Goal: Navigation & Orientation: Find specific page/section

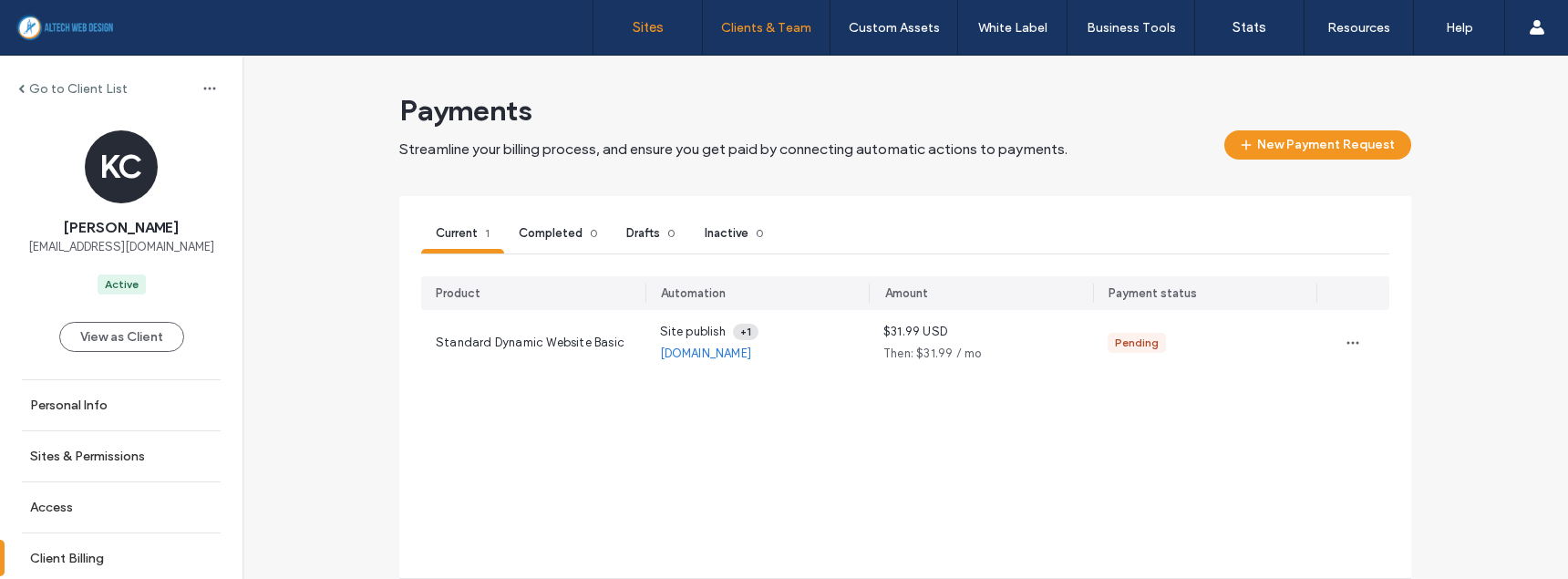
click at [666, 23] on link "Sites" at bounding box center [647, 27] width 109 height 55
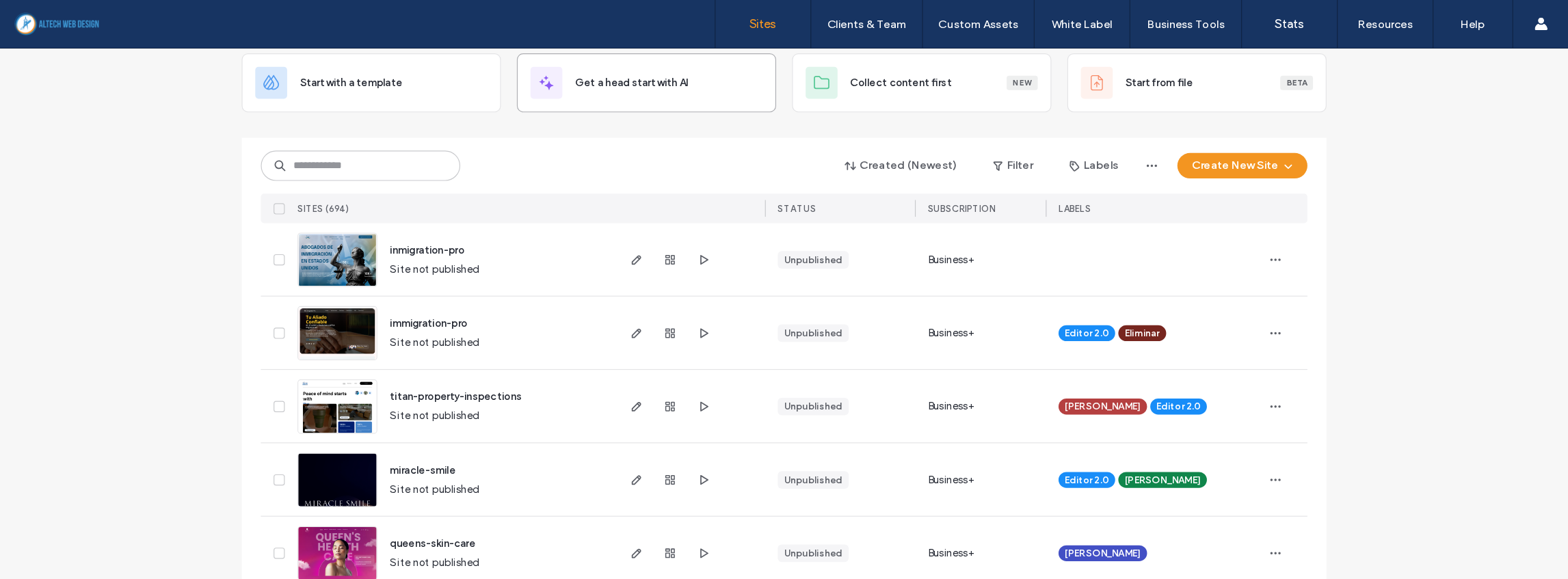
scroll to position [78, 0]
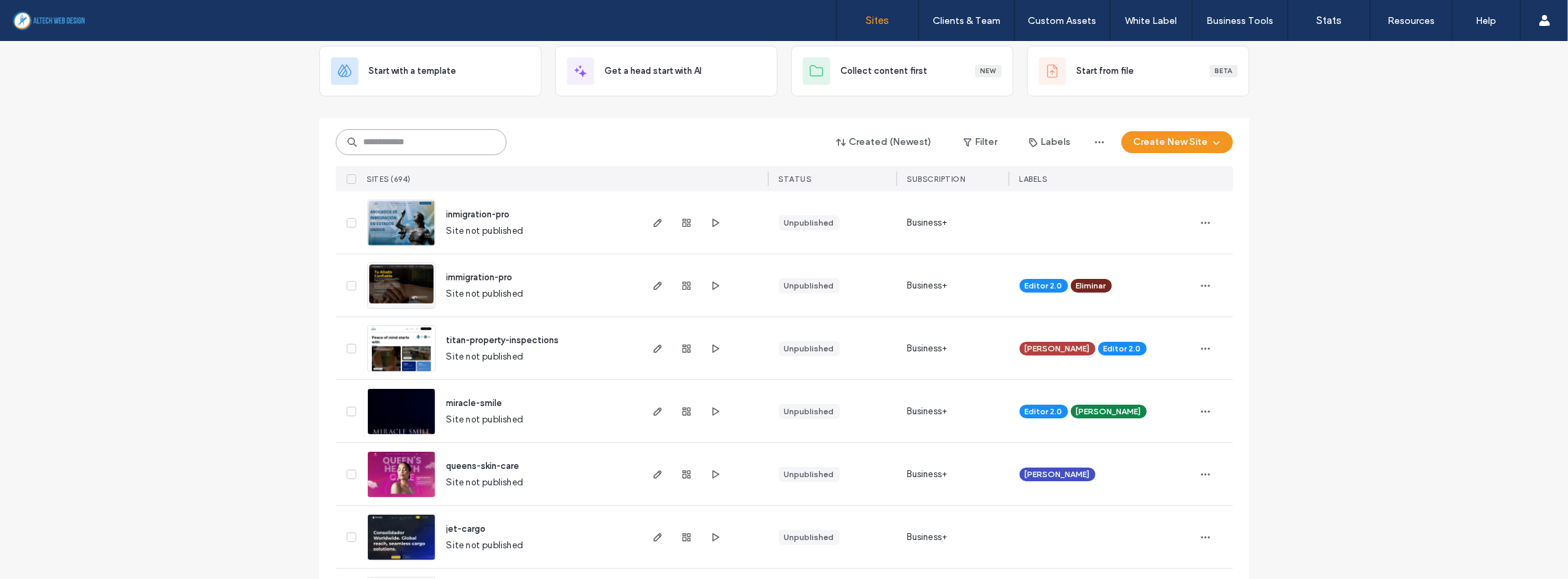
click at [413, 139] on input at bounding box center [421, 142] width 171 height 26
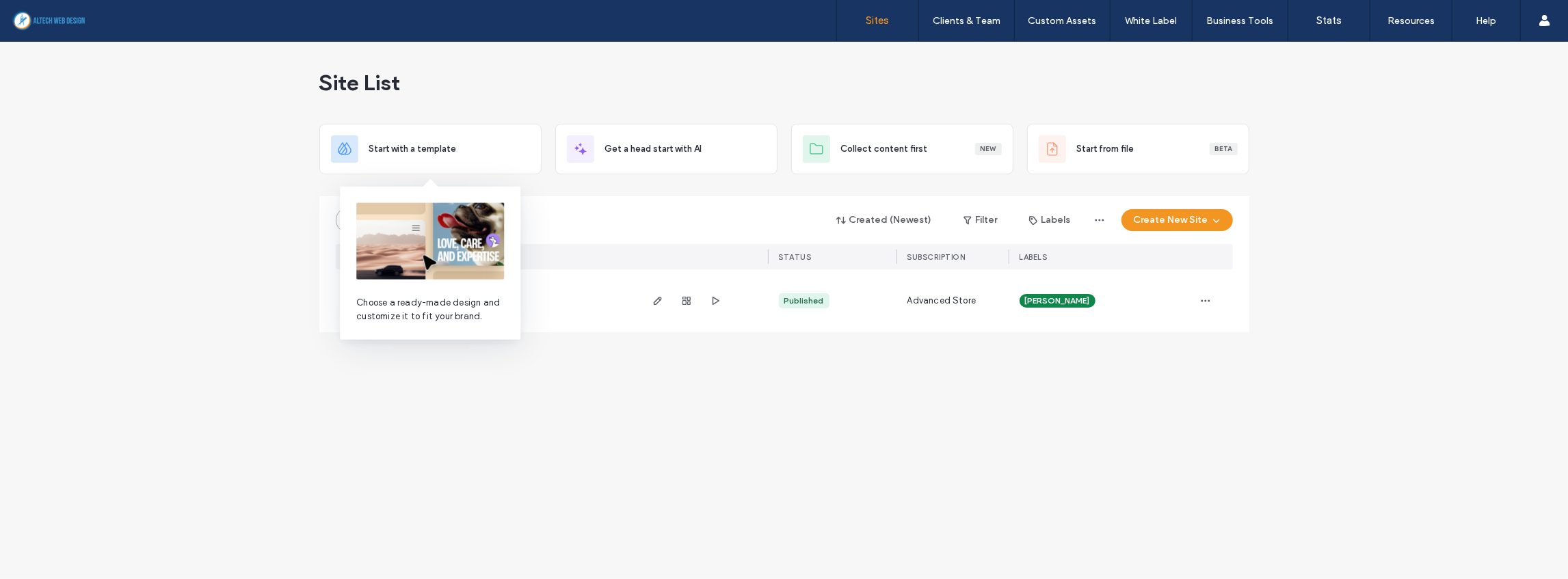
scroll to position [0, 0]
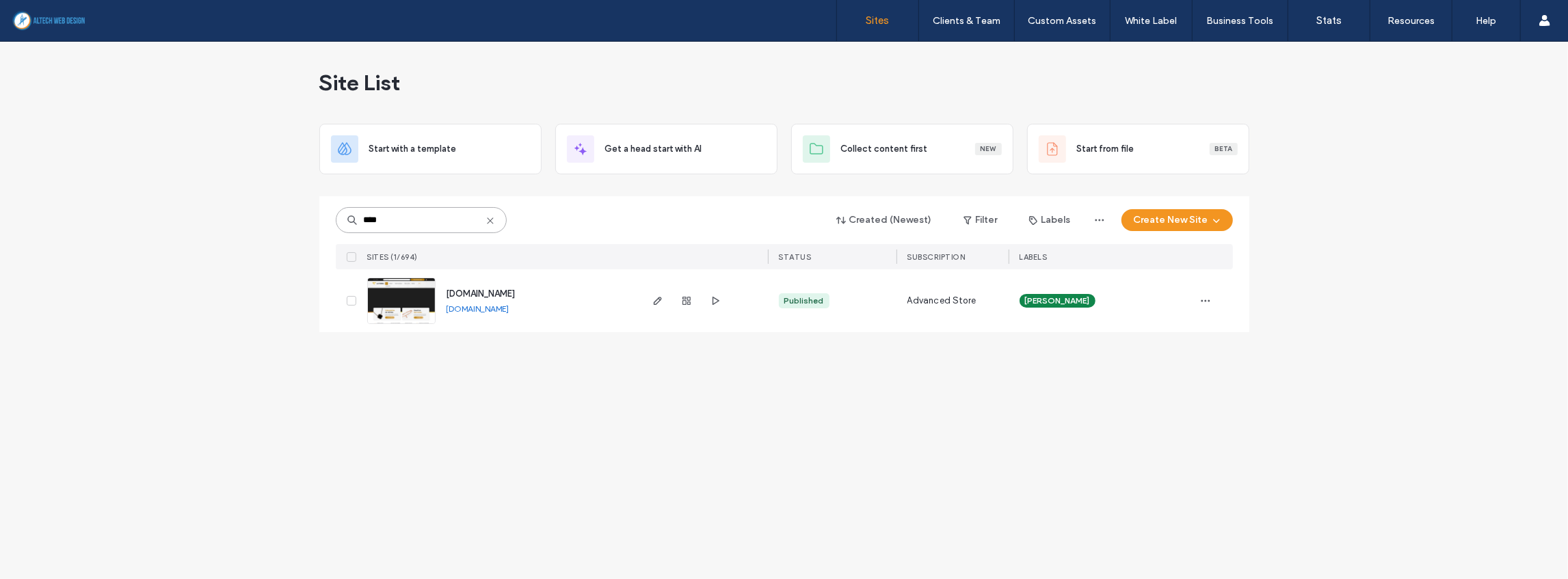
type input "****"
click at [489, 310] on link "www.lafamajewelry.com" at bounding box center [478, 309] width 63 height 11
drag, startPoint x: 413, startPoint y: 224, endPoint x: 285, endPoint y: 216, distance: 128.2
click at [286, 217] on div "Site List Start with a template Get a head start with AI Collect content first …" at bounding box center [784, 310] width 1568 height 537
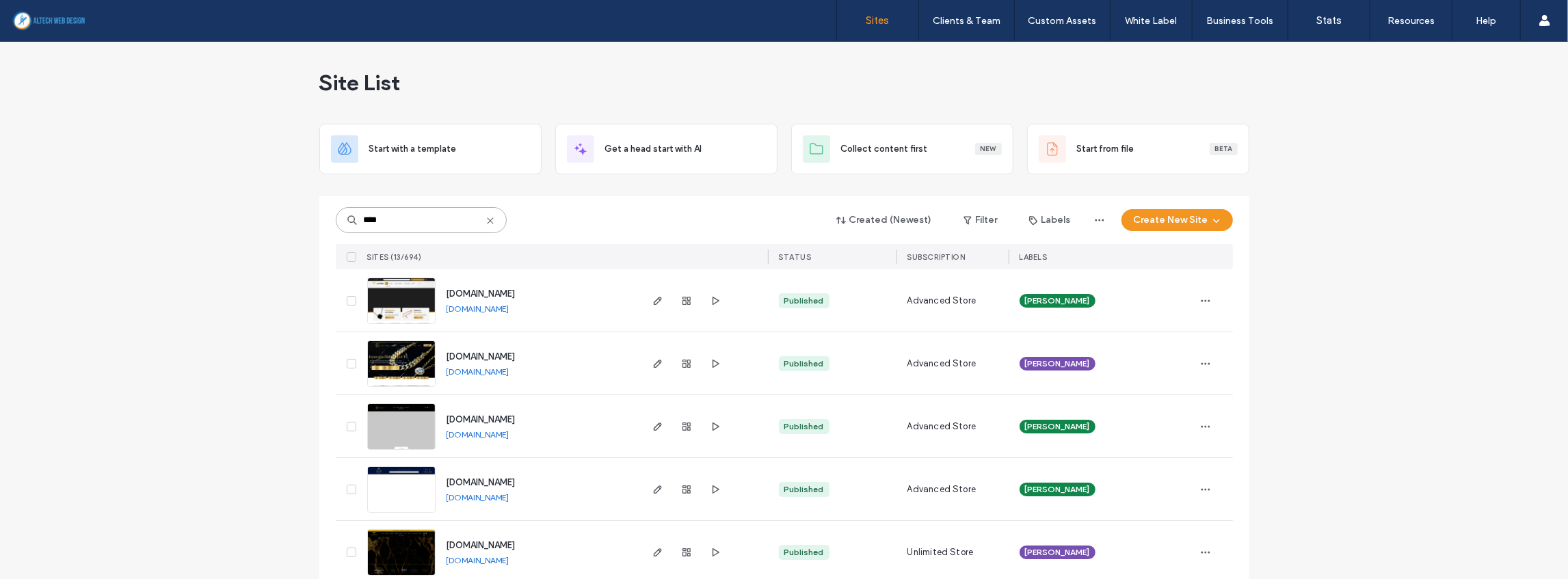
type input "****"
click at [505, 433] on link "www.mioytuyojewelry.com" at bounding box center [478, 434] width 63 height 11
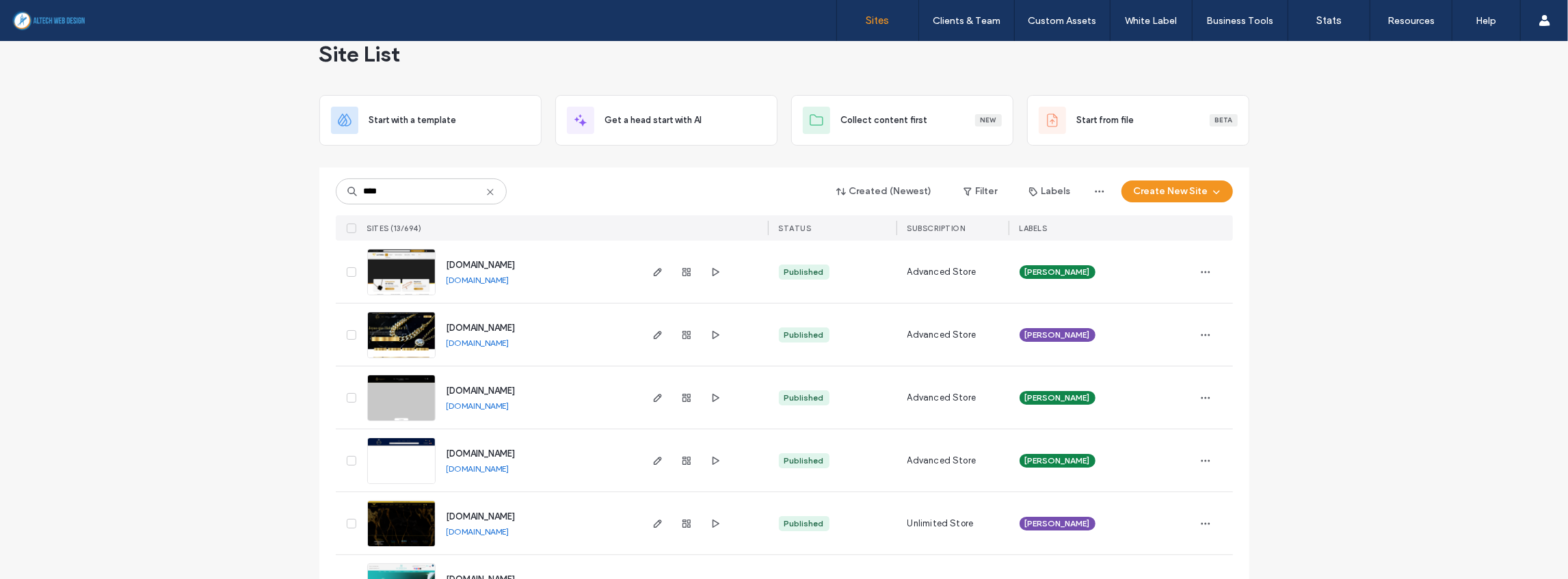
scroll to position [45, 0]
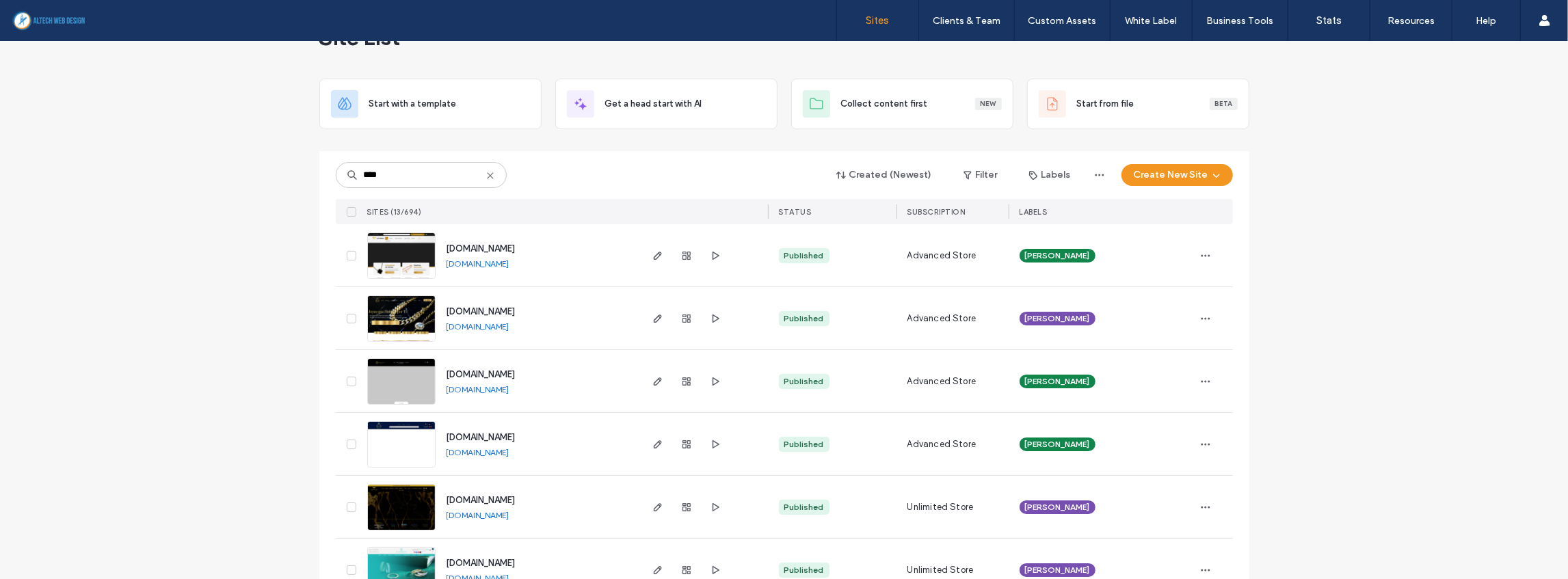
click at [499, 433] on link "[DOMAIN_NAME]" at bounding box center [478, 515] width 63 height 11
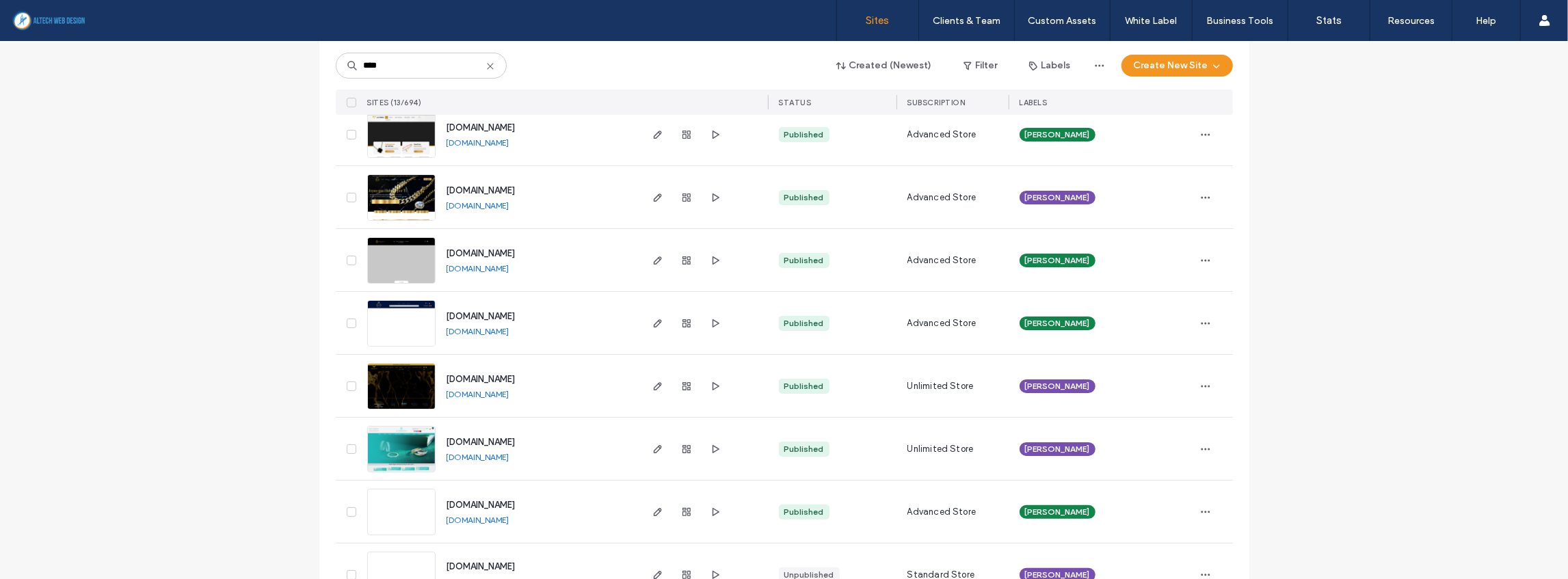
scroll to position [182, 0]
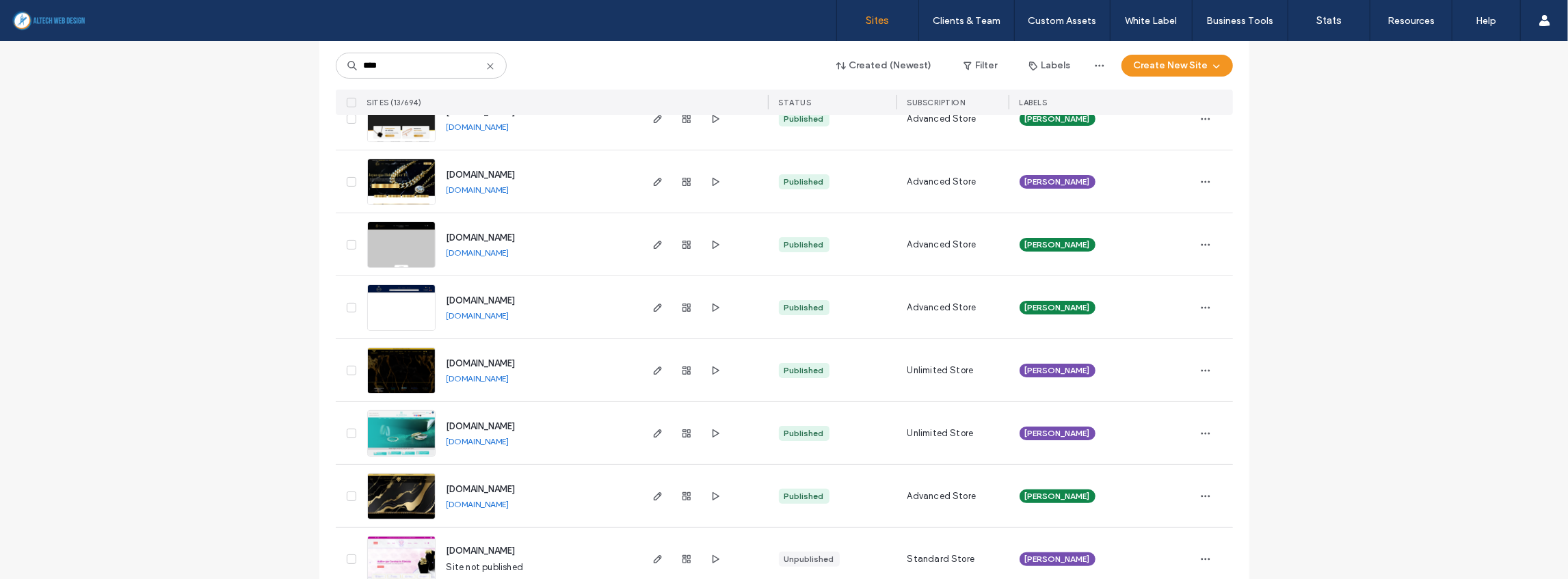
click at [479, 433] on link "www.lafortunajewelry.com" at bounding box center [478, 442] width 63 height 11
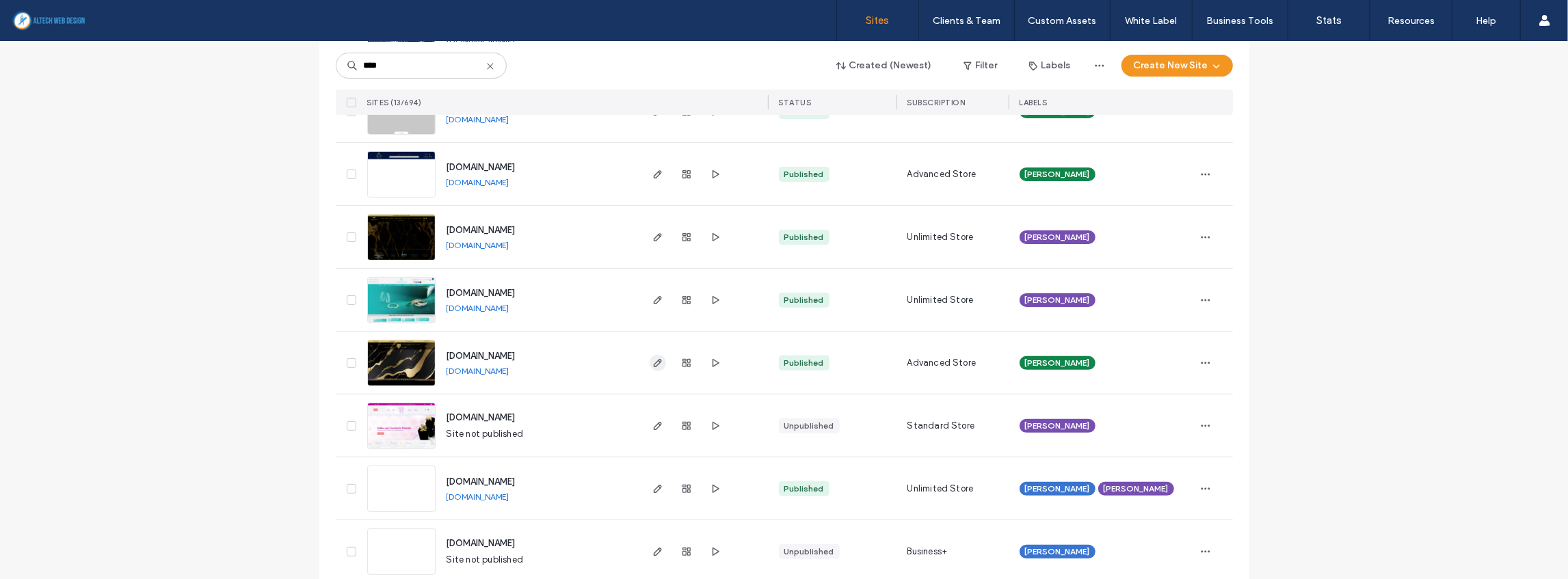
scroll to position [318, 0]
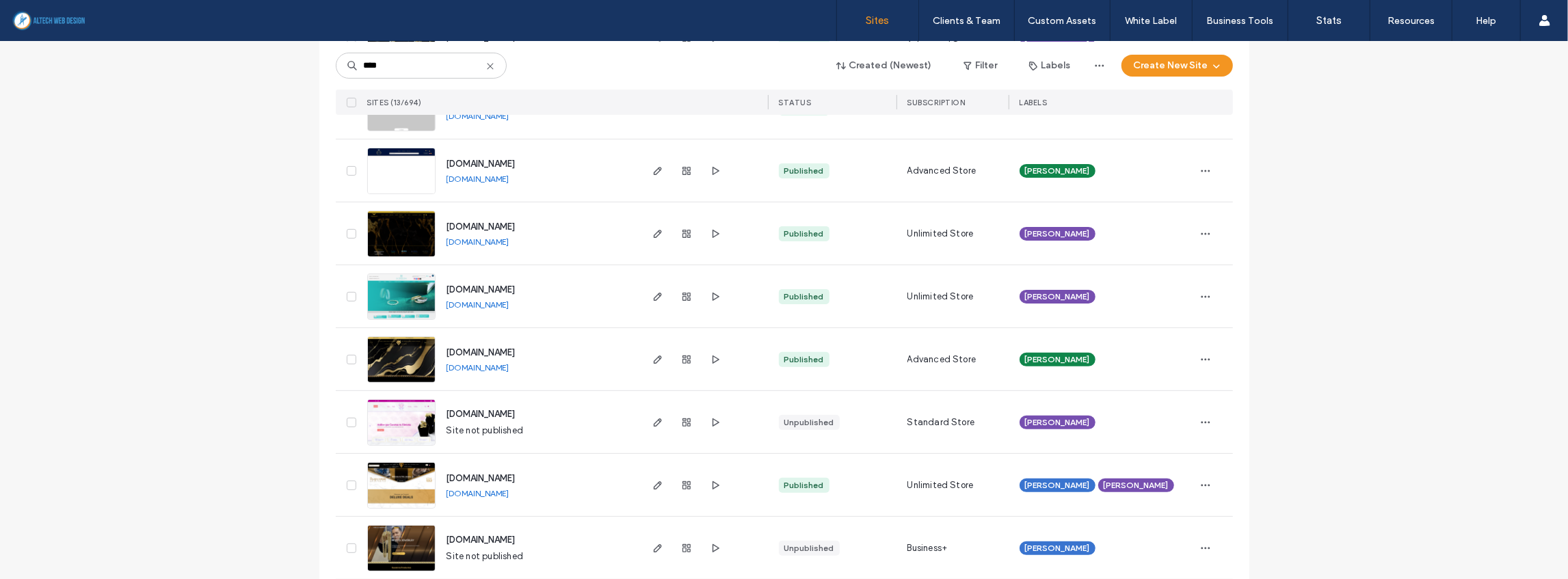
click at [488, 365] on link "www.jmfashionjewelry.com" at bounding box center [478, 368] width 63 height 11
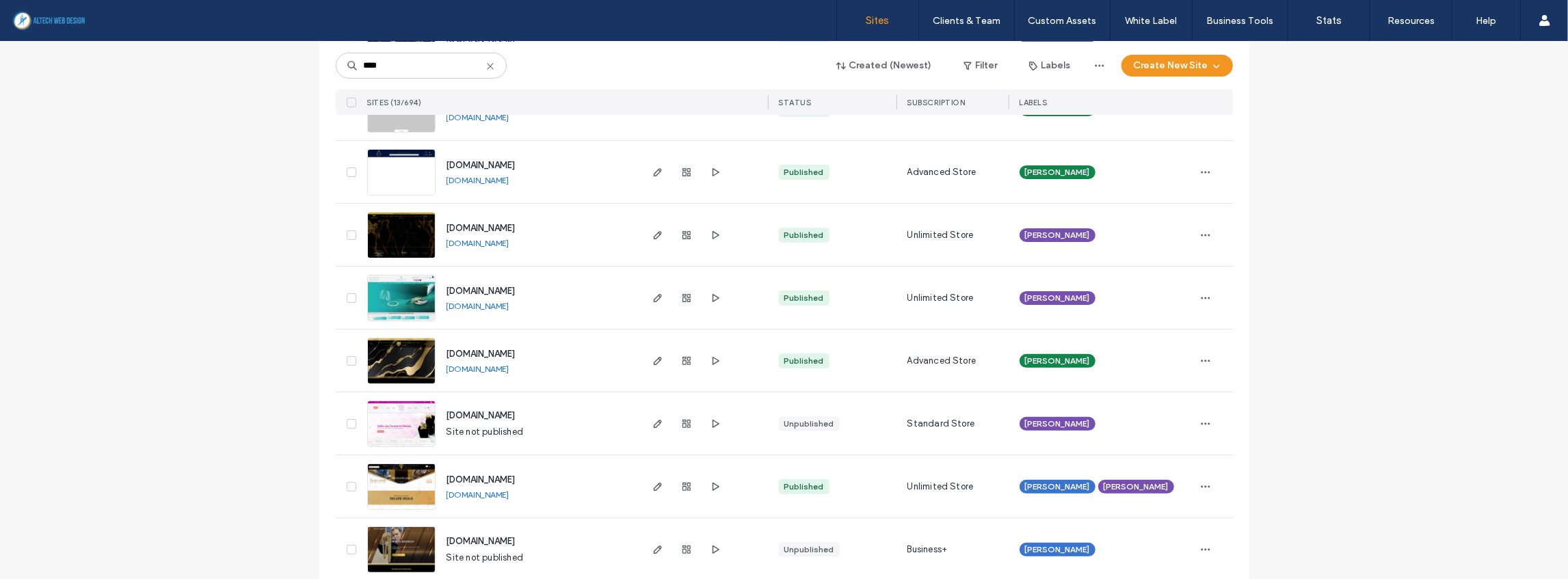
scroll to position [158, 0]
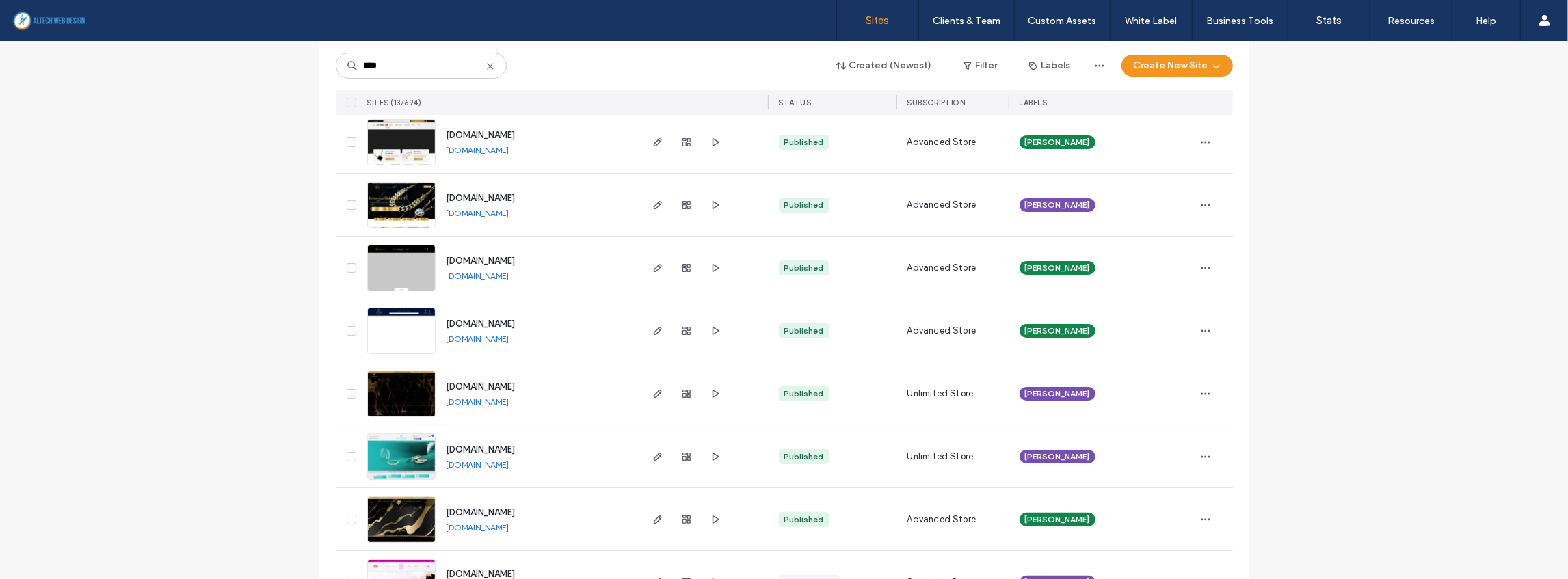
click at [485, 69] on icon at bounding box center [491, 66] width 11 height 11
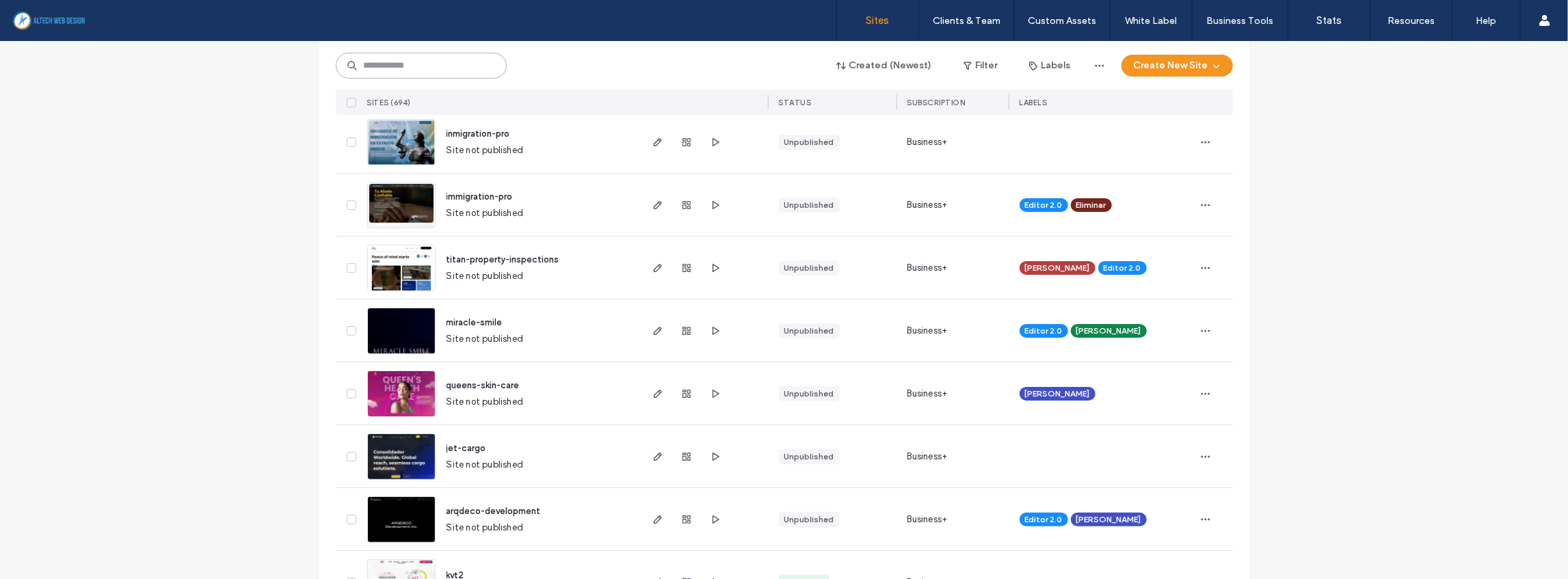
scroll to position [3428, 0]
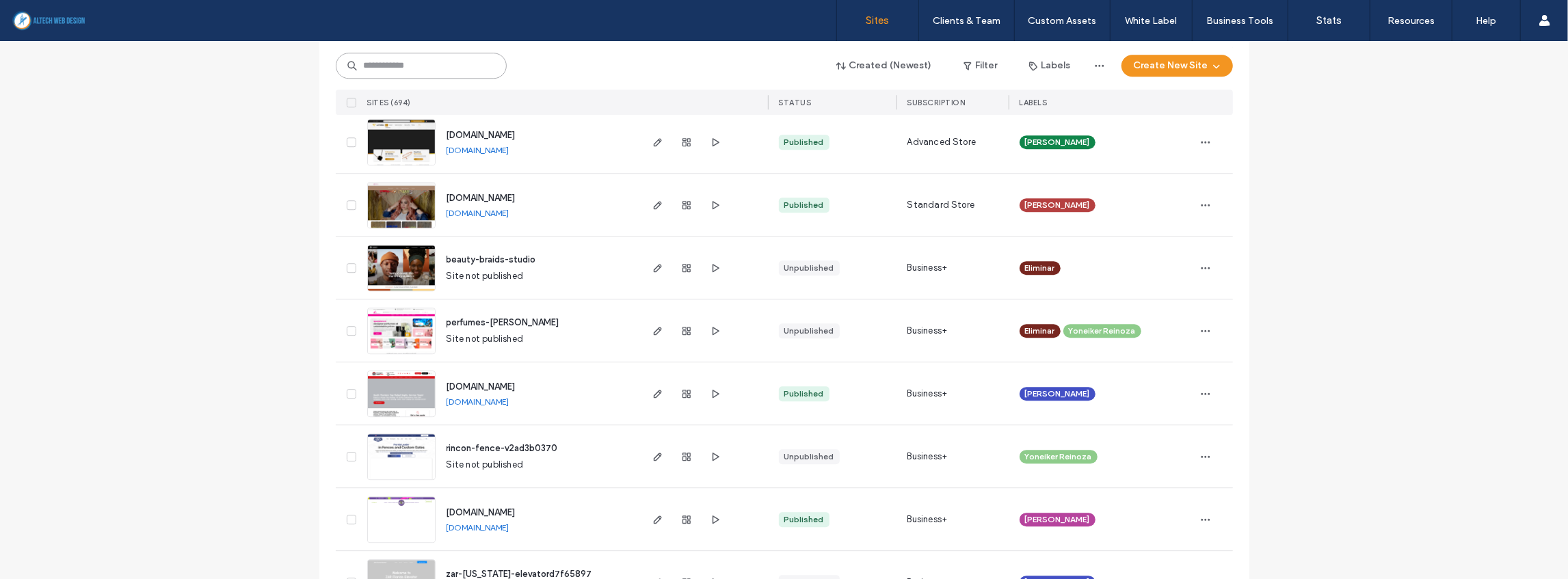
click at [461, 64] on input at bounding box center [421, 65] width 171 height 26
type input "***"
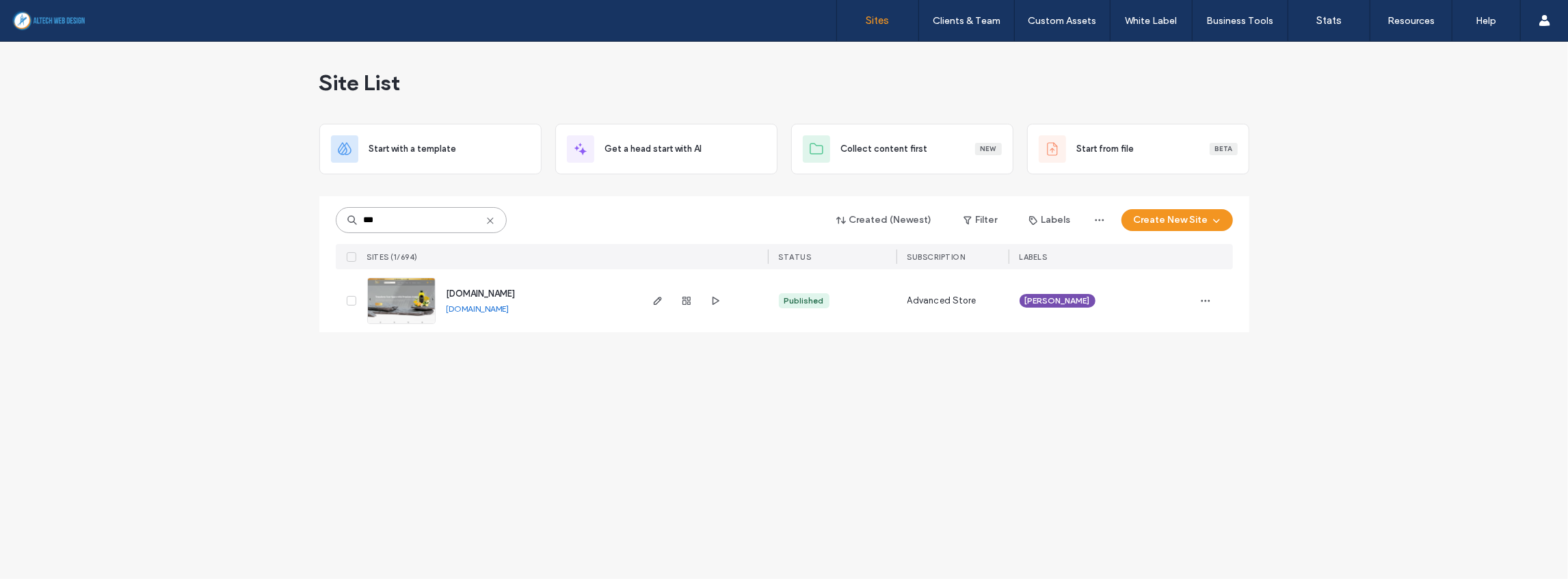
scroll to position [0, 0]
click at [686, 304] on use "button" at bounding box center [686, 300] width 8 height 8
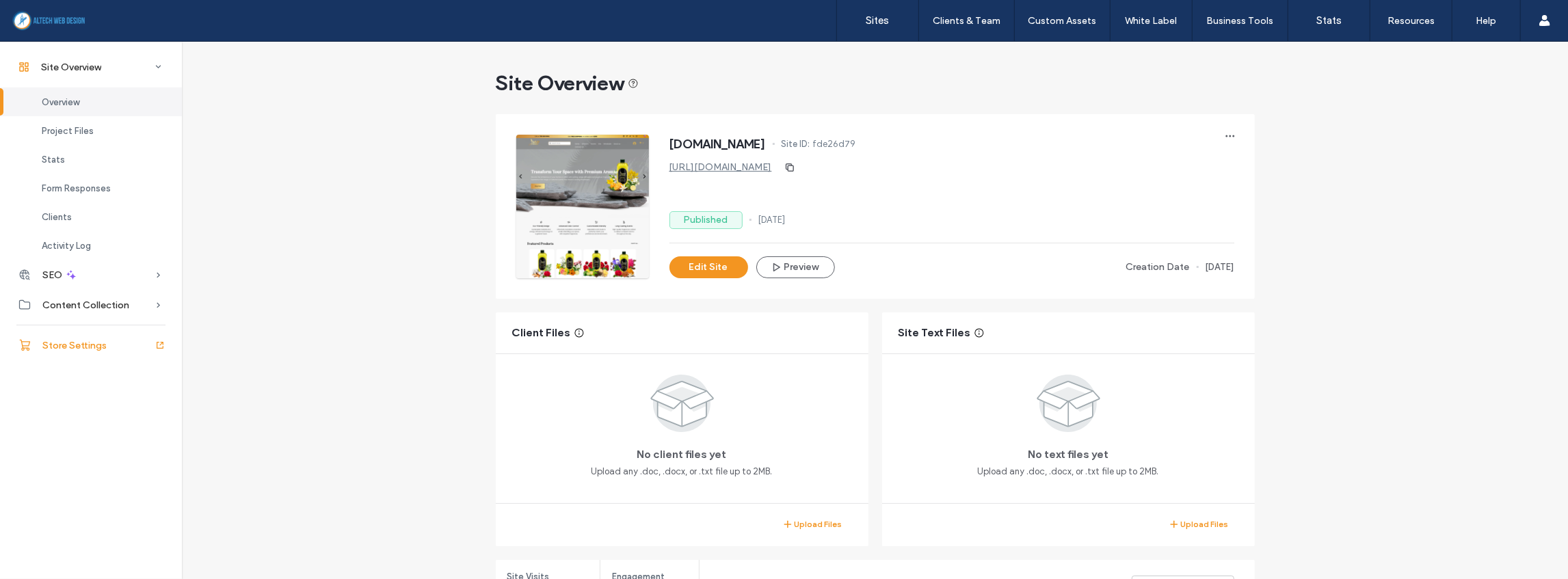
click at [101, 351] on div "Store Settings" at bounding box center [90, 345] width 182 height 30
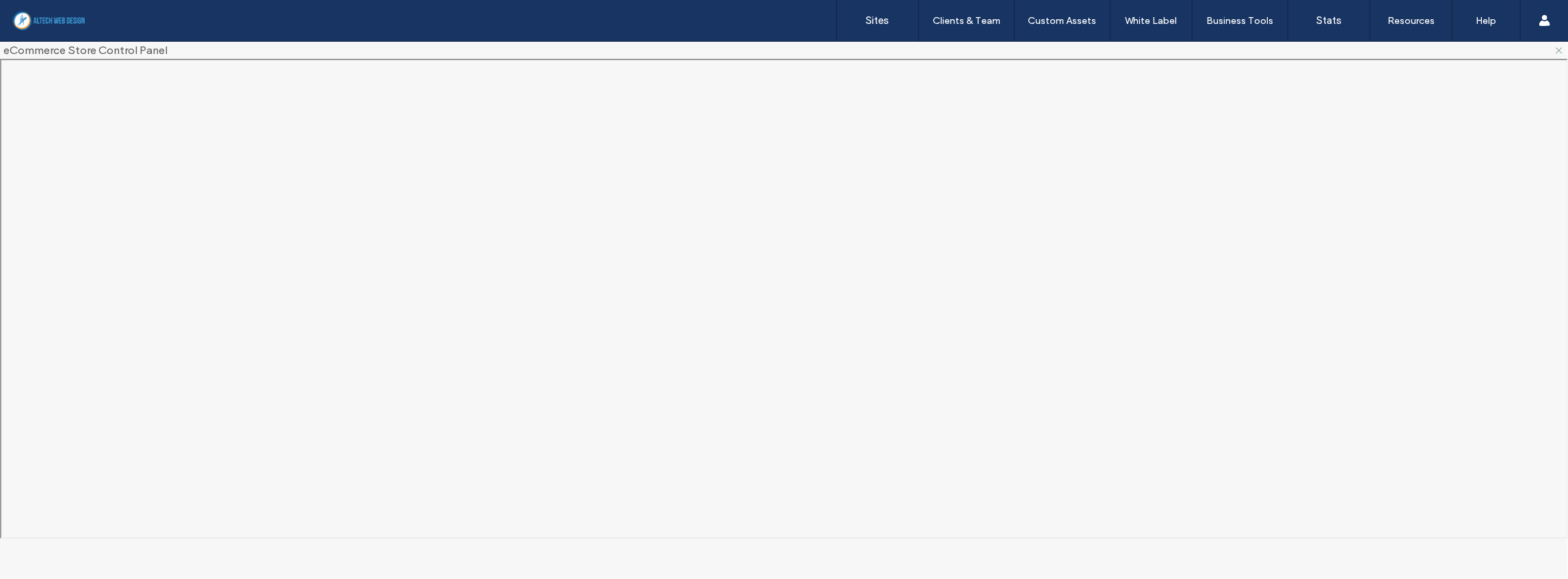
click at [1175, 48] on icon at bounding box center [1559, 50] width 11 height 11
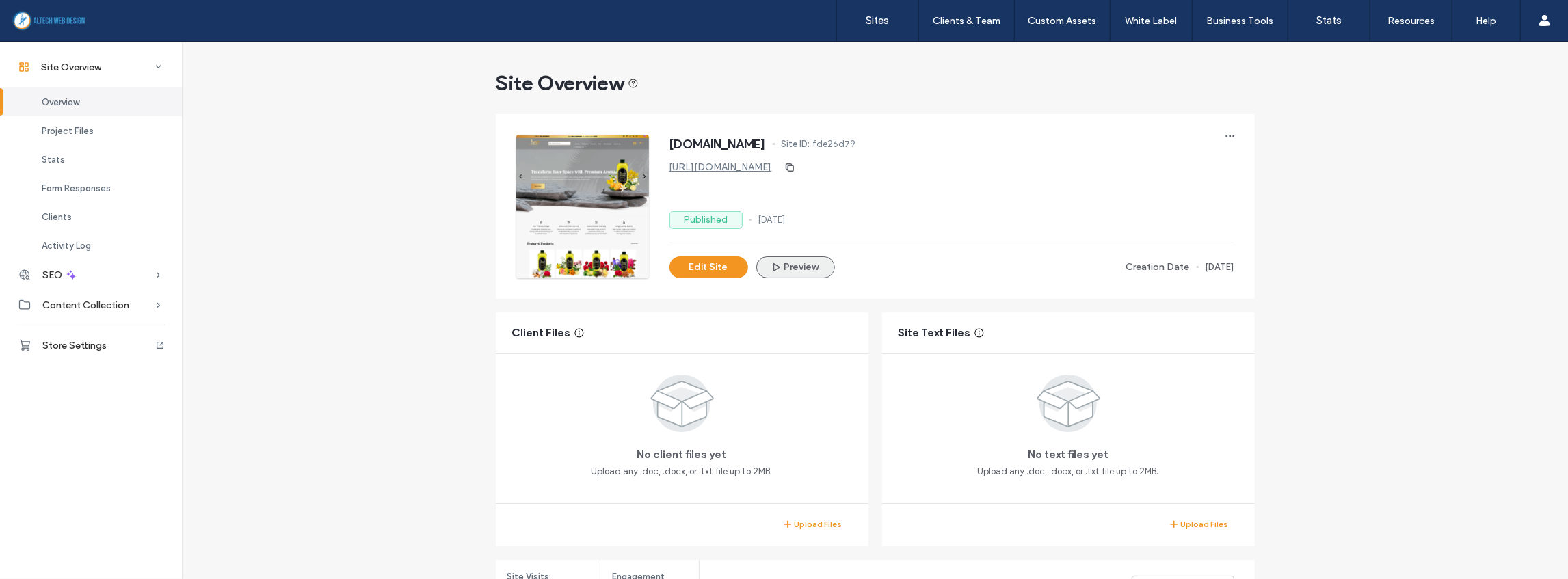
click at [775, 263] on icon "button" at bounding box center [776, 267] width 11 height 11
click at [704, 267] on button "Edit Site" at bounding box center [708, 267] width 79 height 22
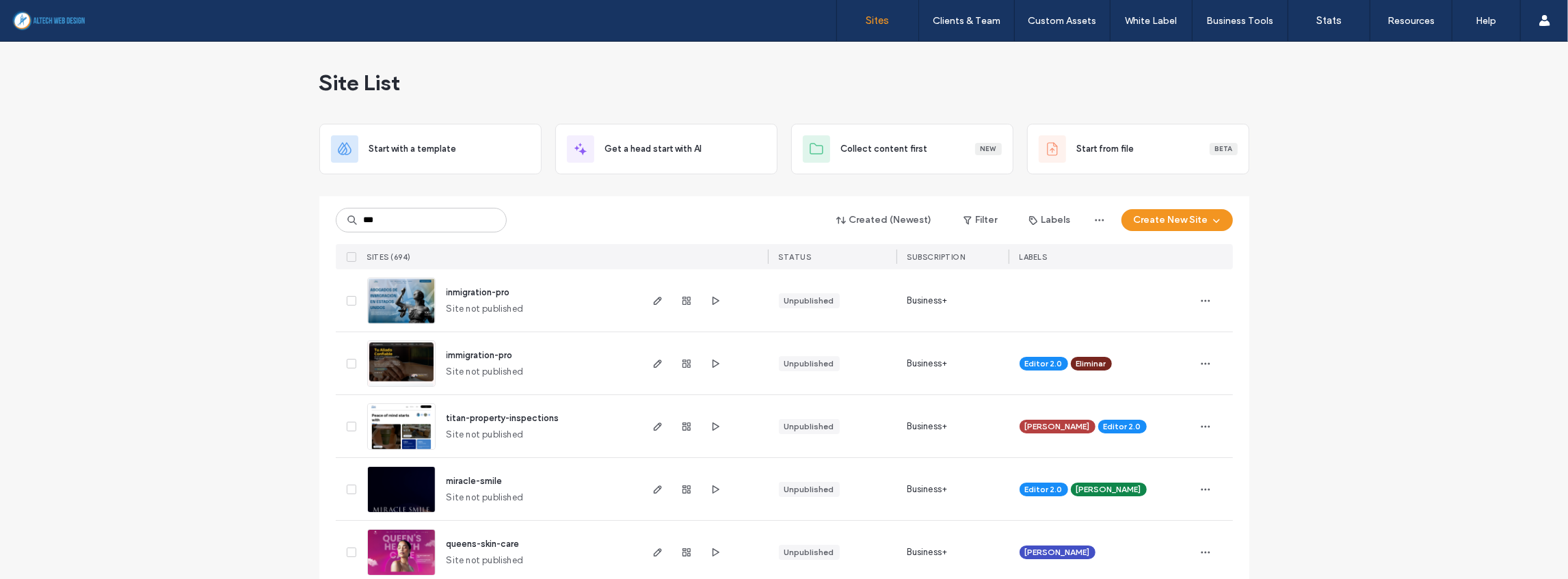
type input "***"
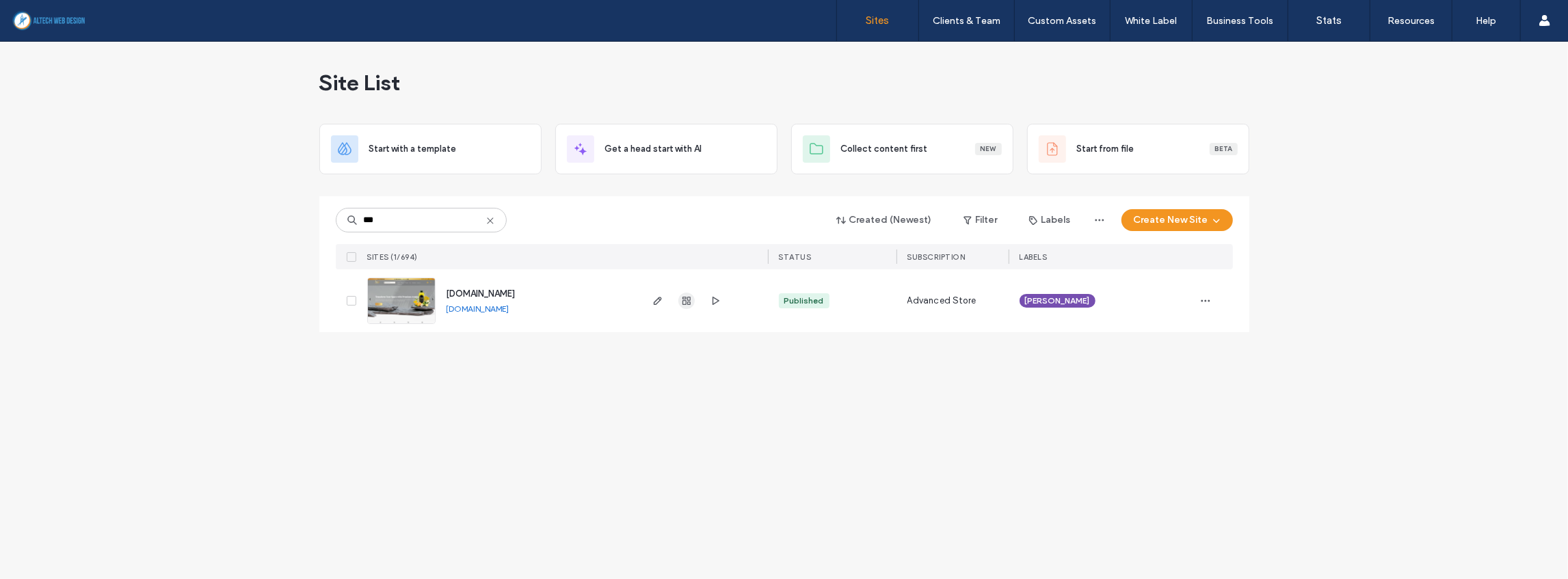
click at [692, 300] on icon "button" at bounding box center [686, 300] width 11 height 11
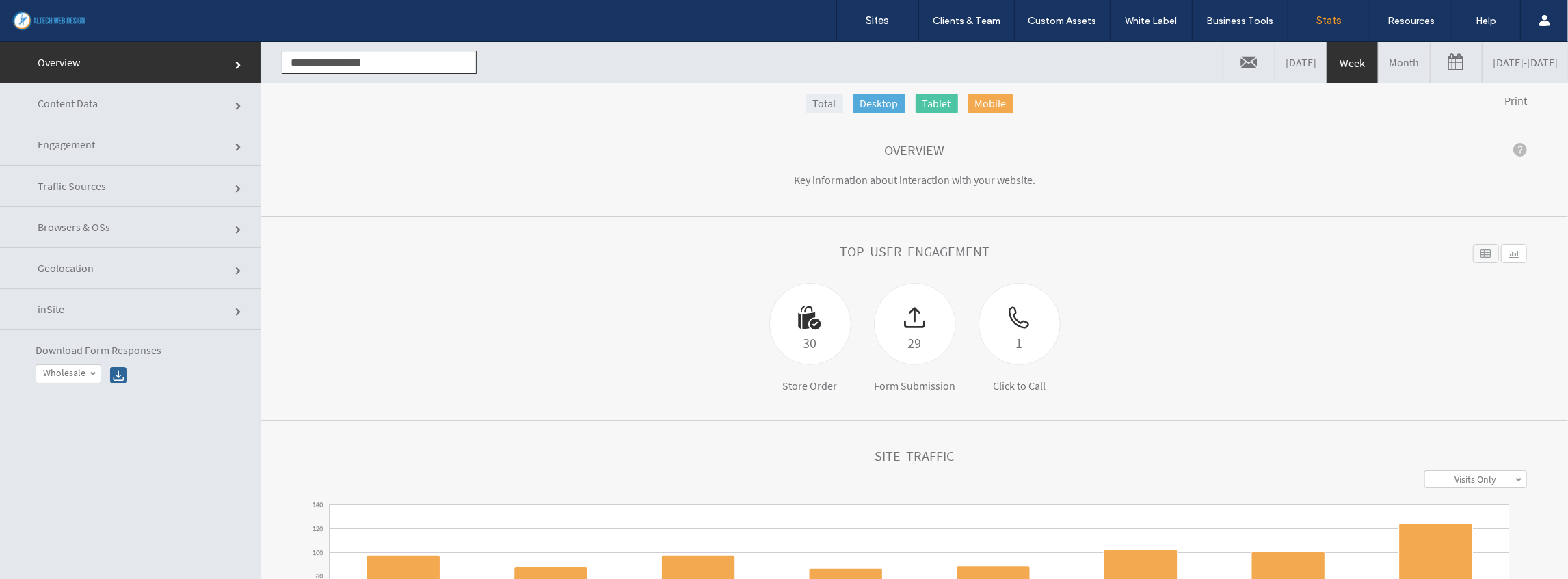
scroll to position [45, 0]
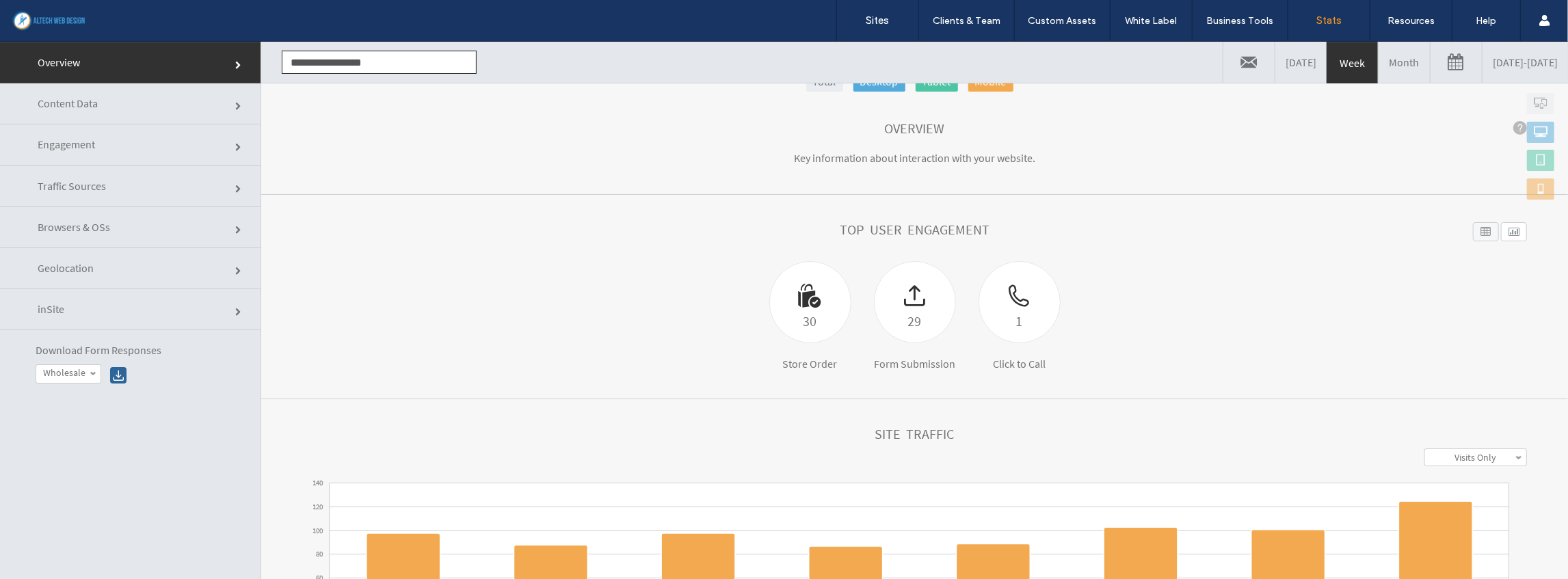
click at [119, 266] on link "Geolocation" at bounding box center [130, 267] width 261 height 41
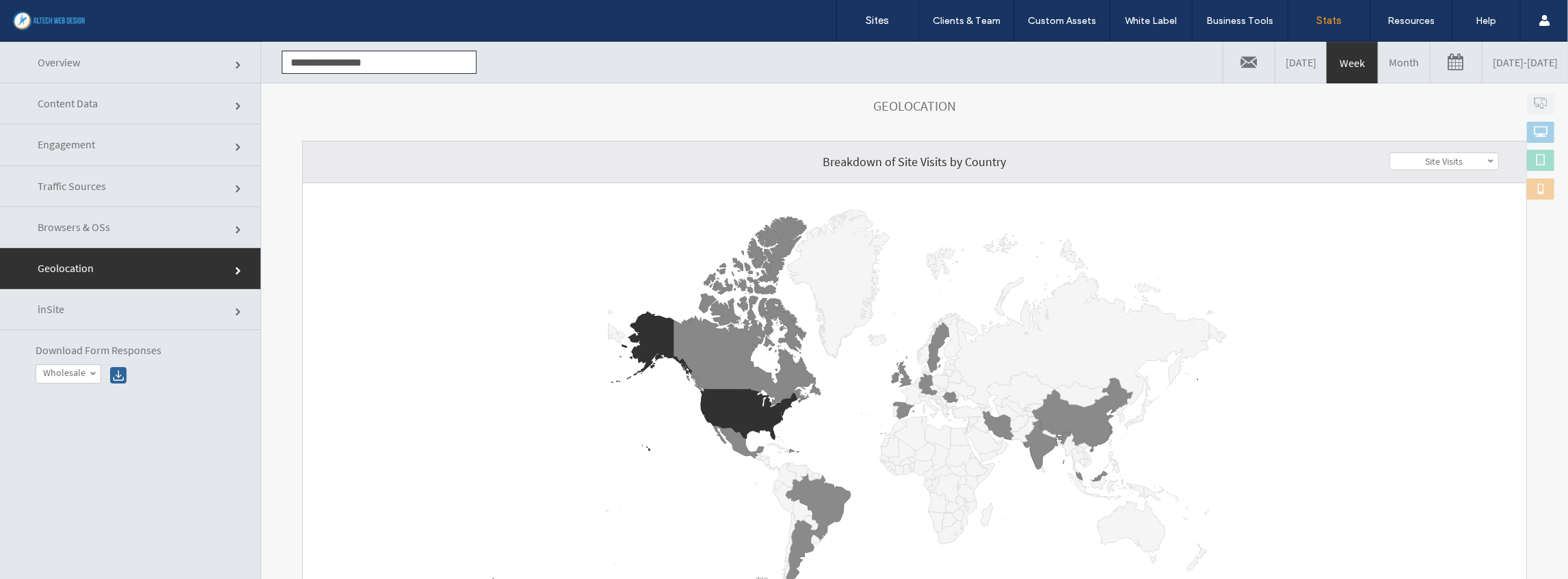
scroll to position [182, 0]
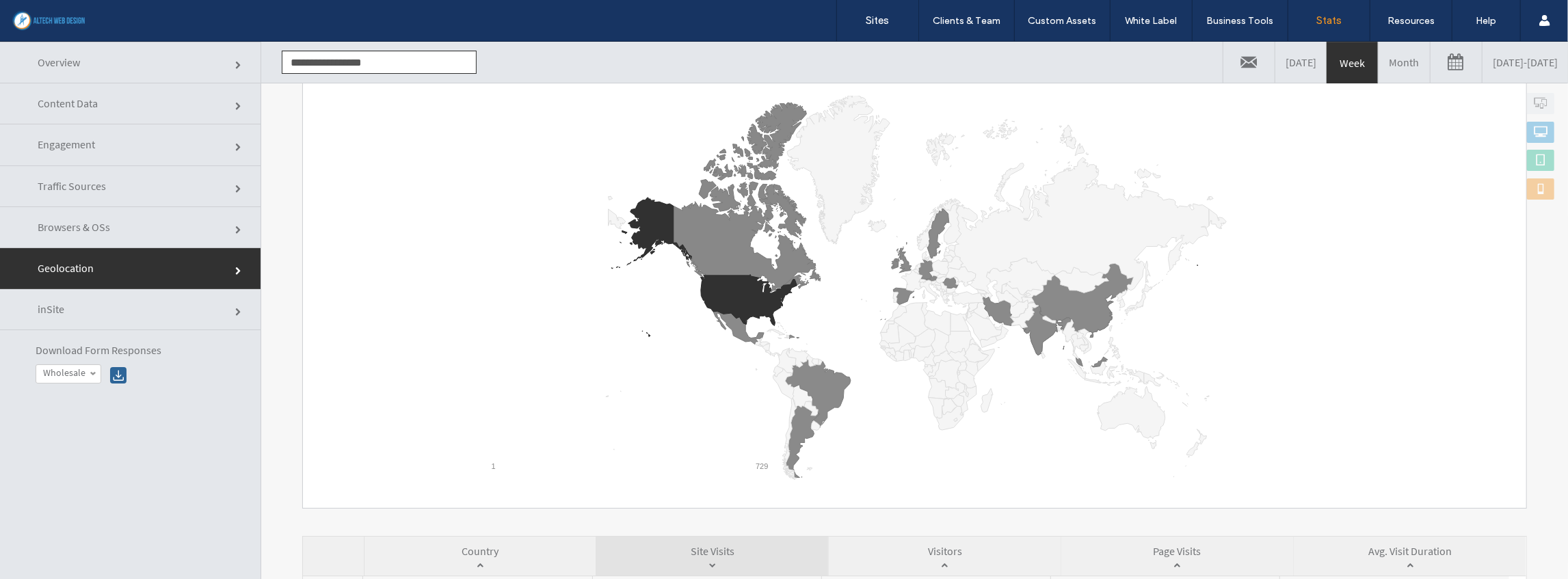
click at [1379, 59] on link "Month" at bounding box center [1404, 61] width 52 height 41
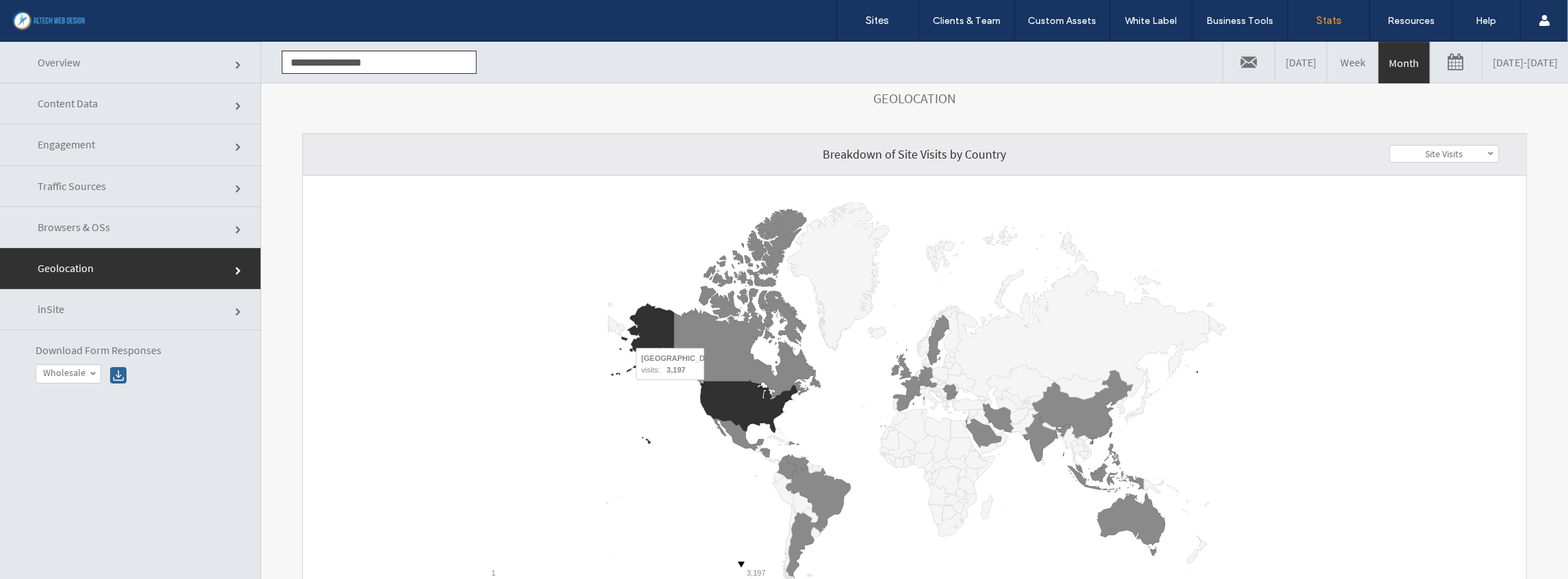
scroll to position [137, 0]
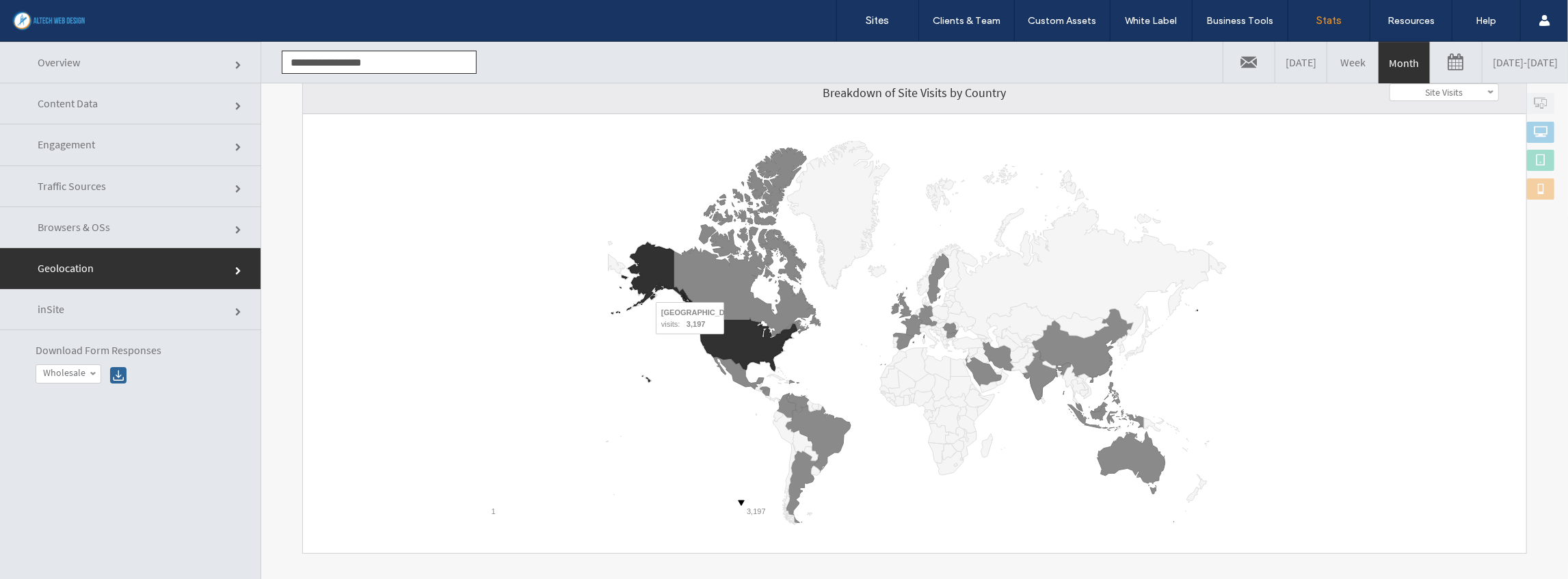
click at [728, 342] on icon "A chart." at bounding box center [749, 344] width 96 height 52
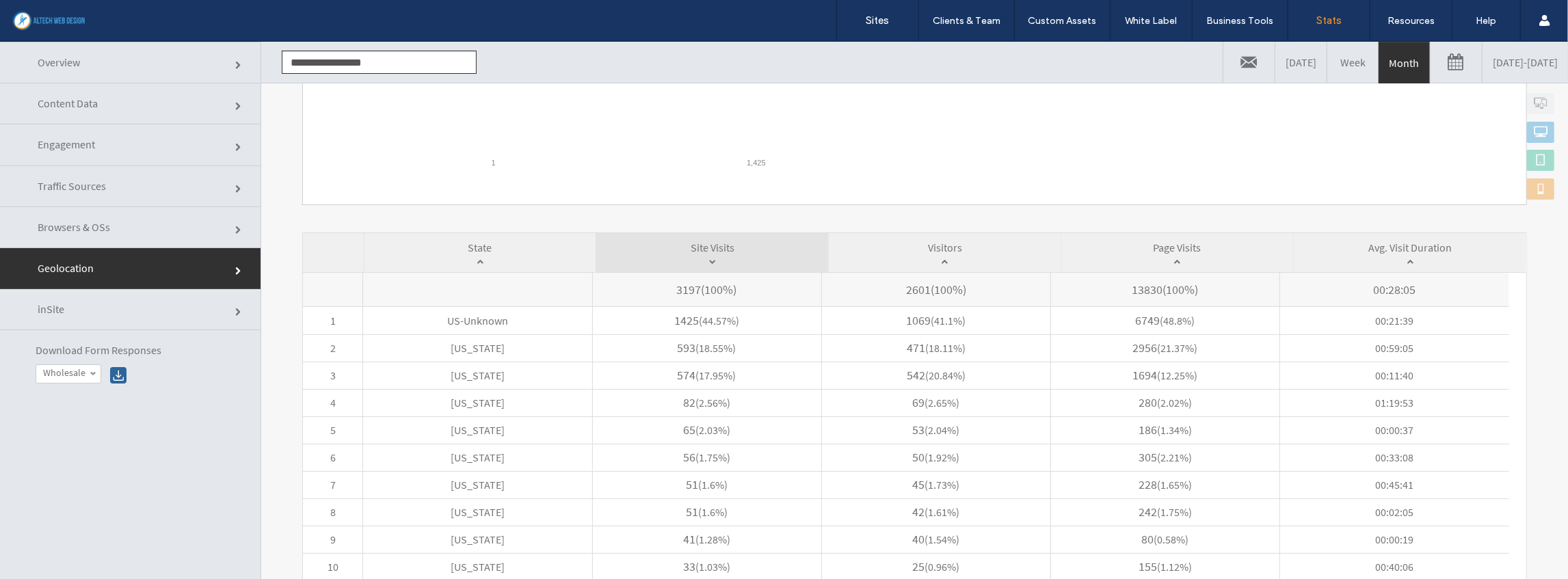
scroll to position [496, 0]
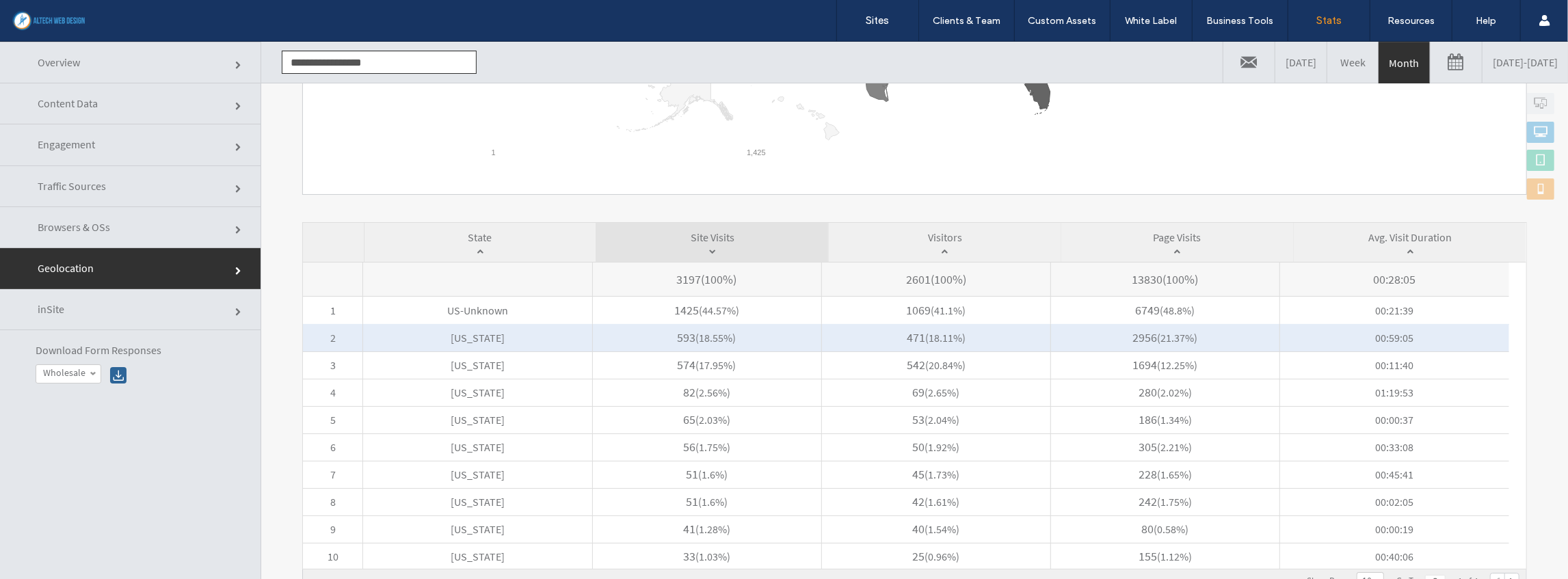
click at [495, 337] on span "[US_STATE]" at bounding box center [478, 337] width 229 height 28
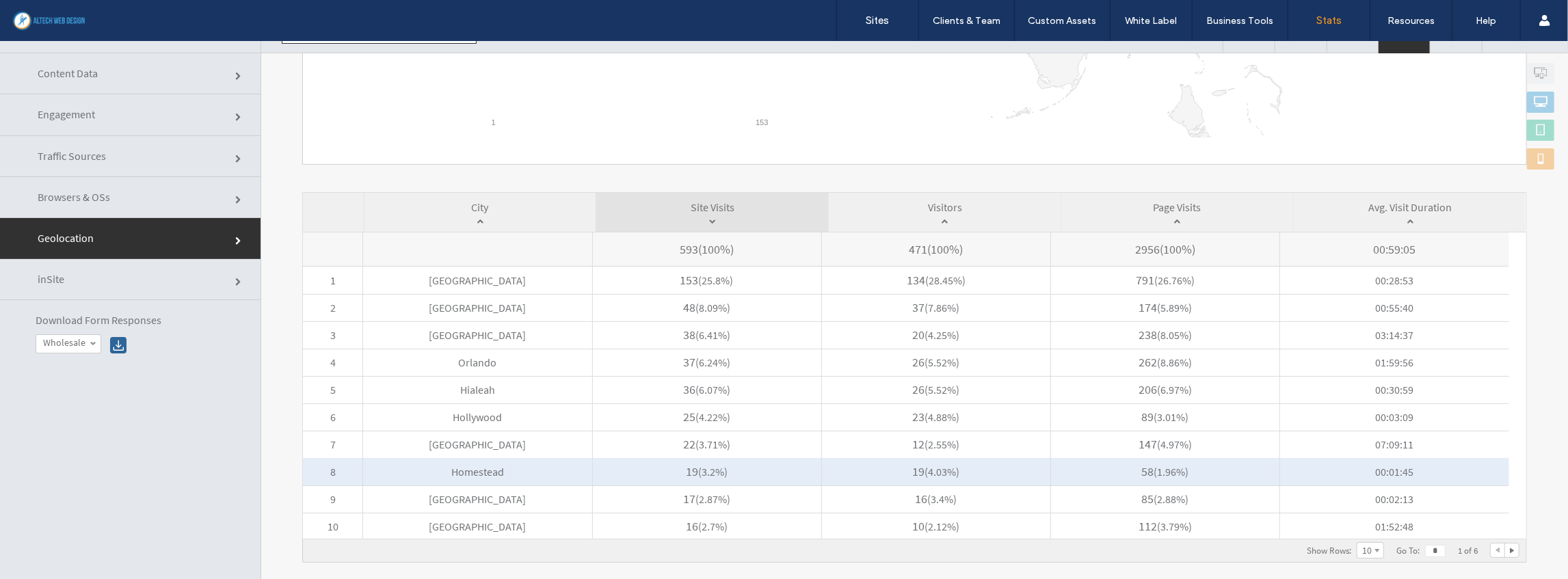
scroll to position [68, 0]
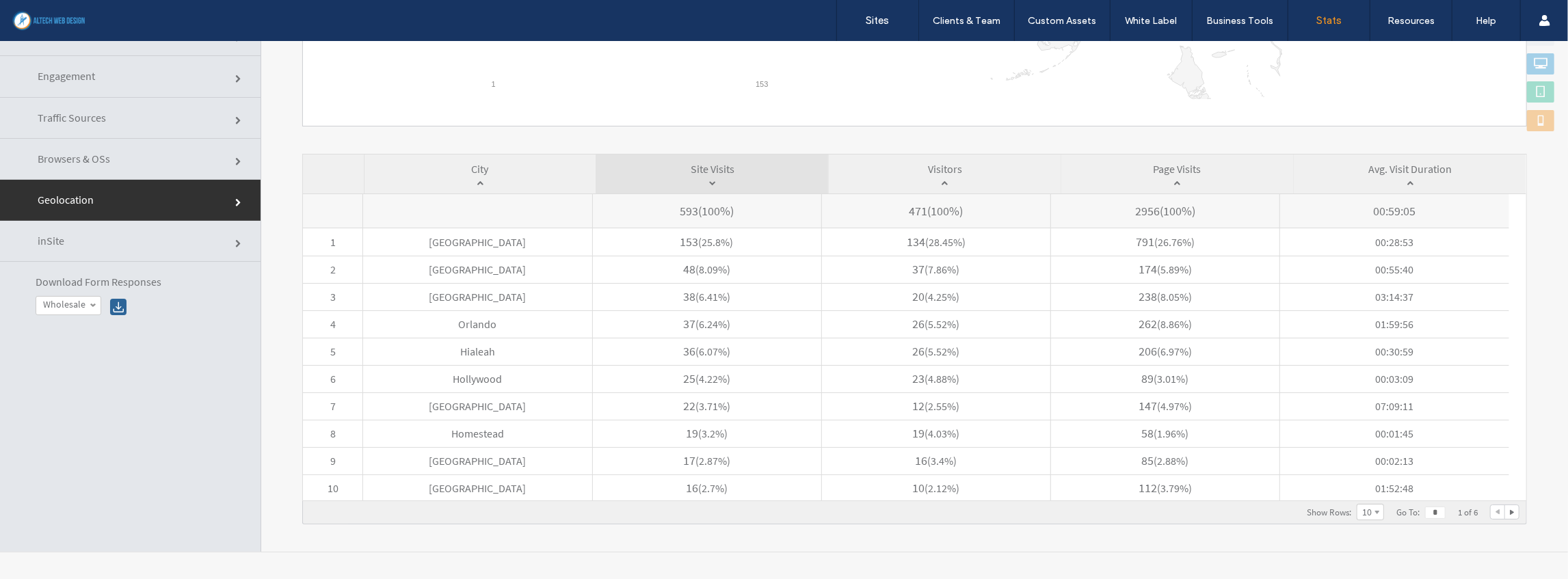
click at [124, 105] on link "Traffic Sources" at bounding box center [130, 117] width 261 height 41
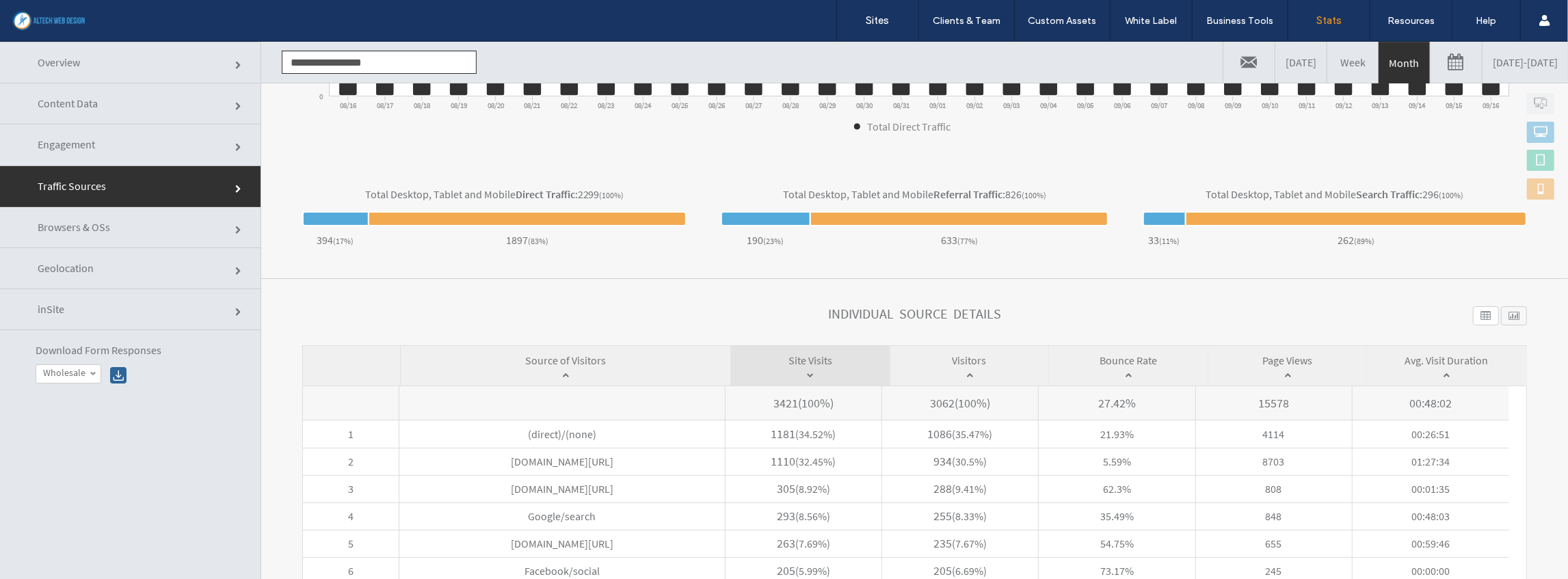
scroll to position [533, 0]
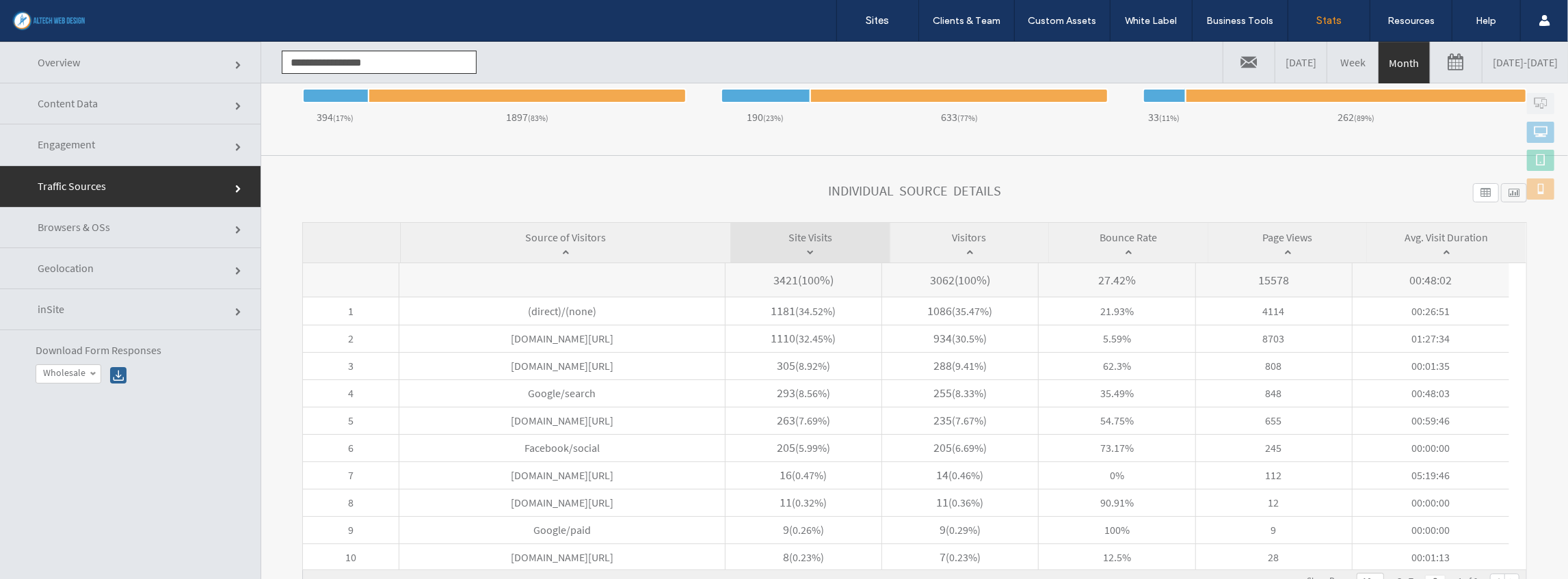
click at [87, 138] on span "Engagement" at bounding box center [66, 143] width 58 height 13
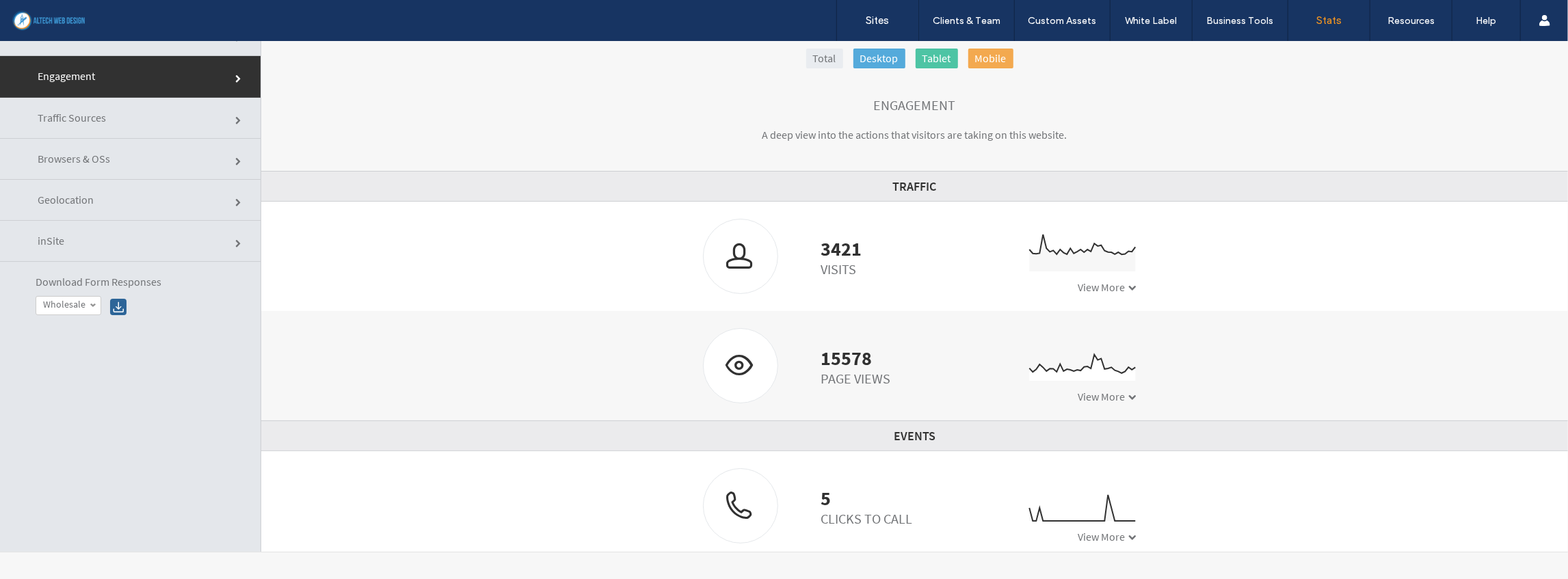
scroll to position [0, 0]
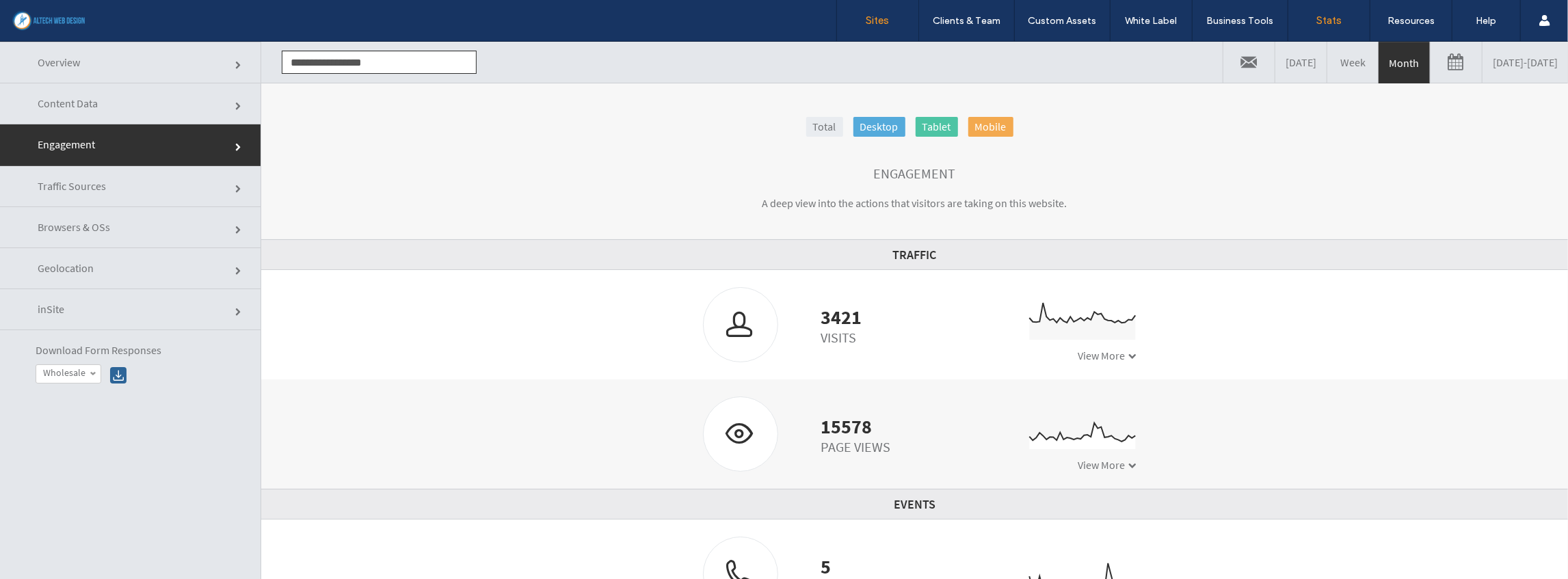
click at [882, 21] on label "Sites" at bounding box center [878, 20] width 23 height 12
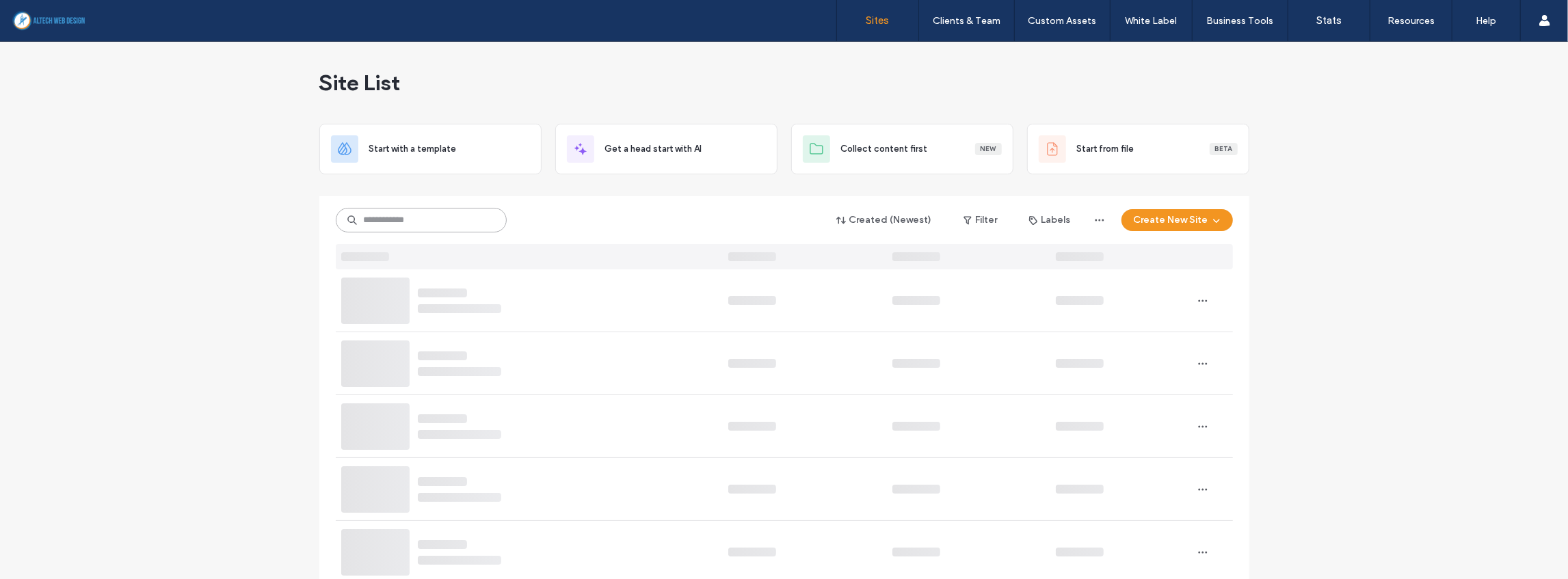
click at [457, 224] on input at bounding box center [421, 220] width 171 height 25
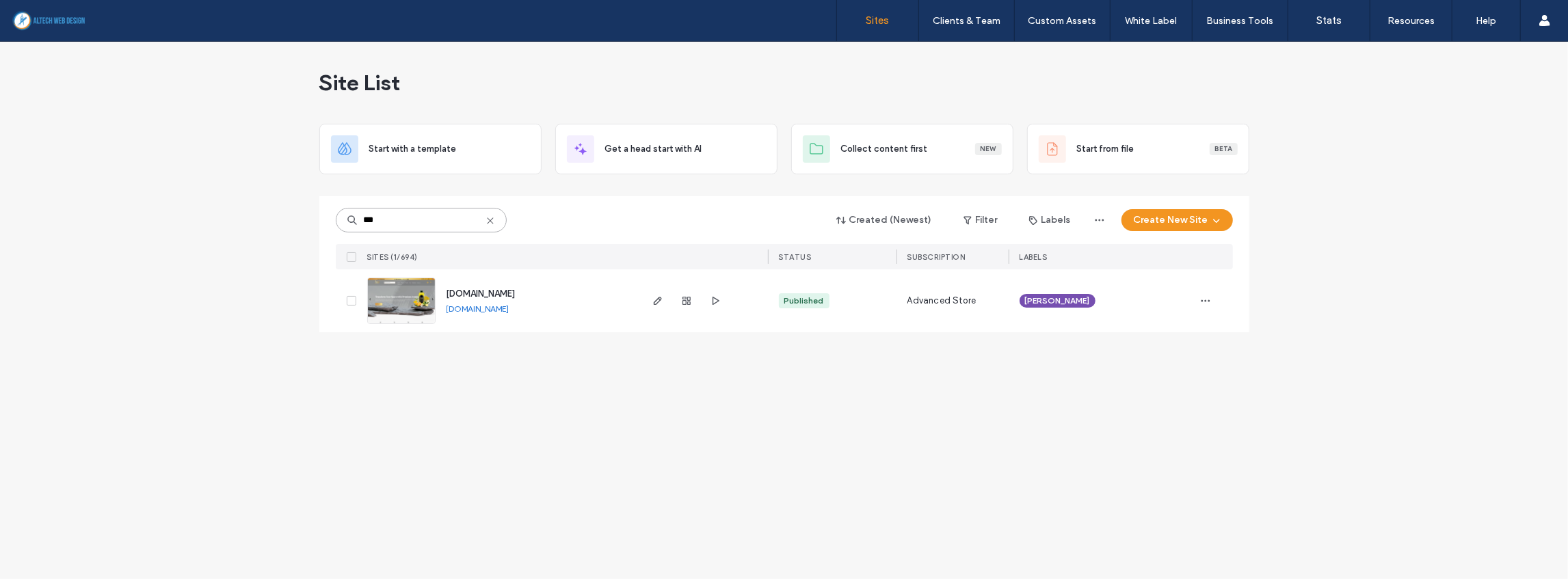
drag, startPoint x: 422, startPoint y: 223, endPoint x: 334, endPoint y: 220, distance: 88.1
click at [334, 220] on div "*** Created (Newest) Filter Labels Create New Site SITES (1/694) STATUS SUBSCRI…" at bounding box center [784, 264] width 930 height 136
type input "*****"
click at [688, 299] on icon "button" at bounding box center [686, 300] width 11 height 11
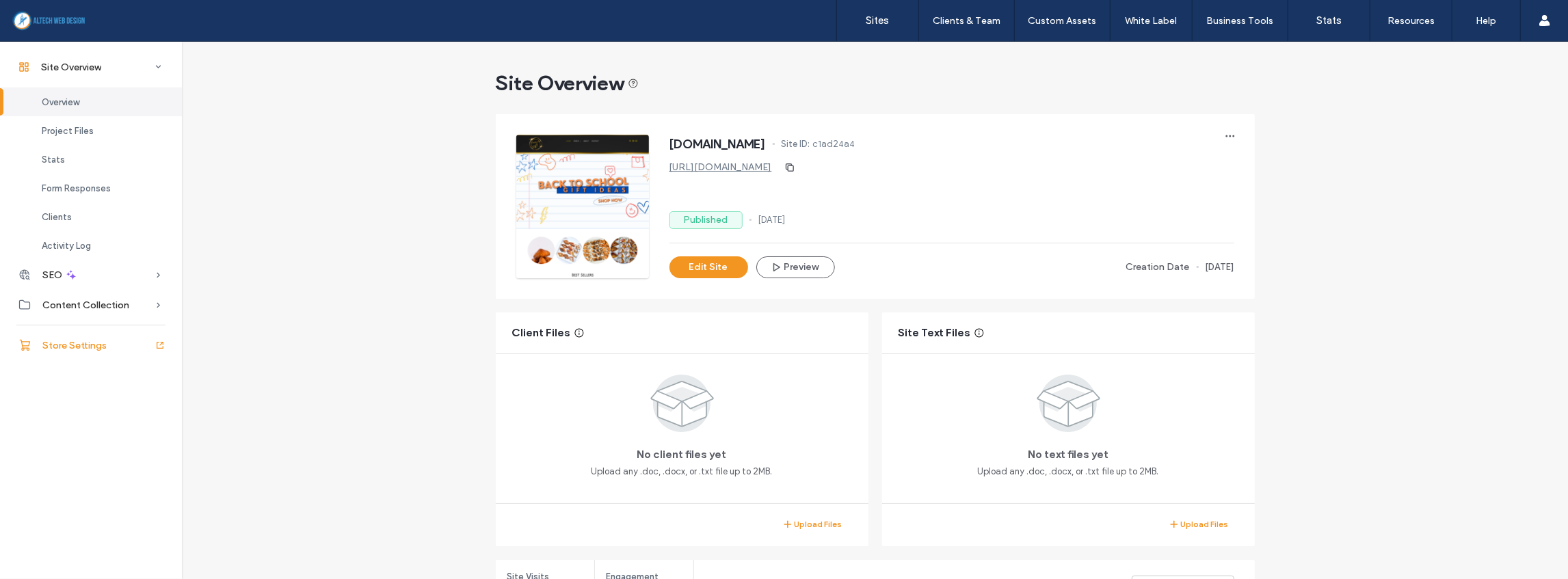
click at [84, 340] on span "Store Settings" at bounding box center [75, 346] width 64 height 12
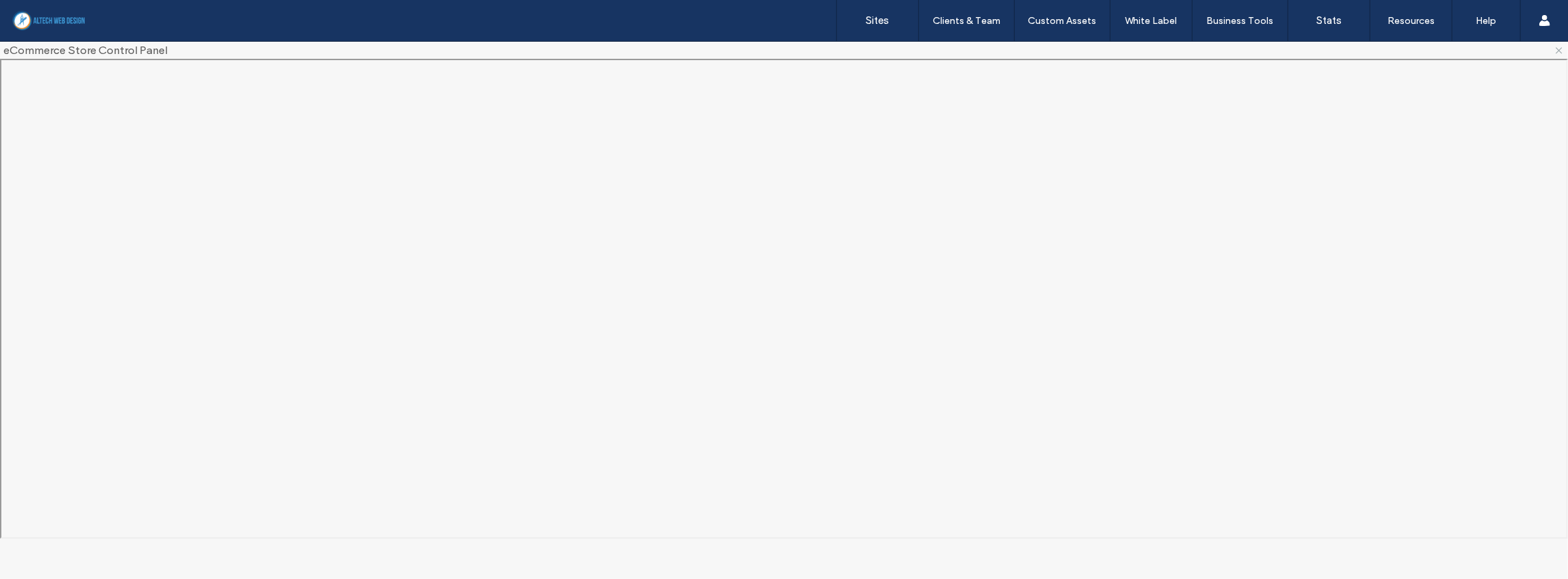
click at [1560, 53] on icon at bounding box center [1559, 50] width 11 height 11
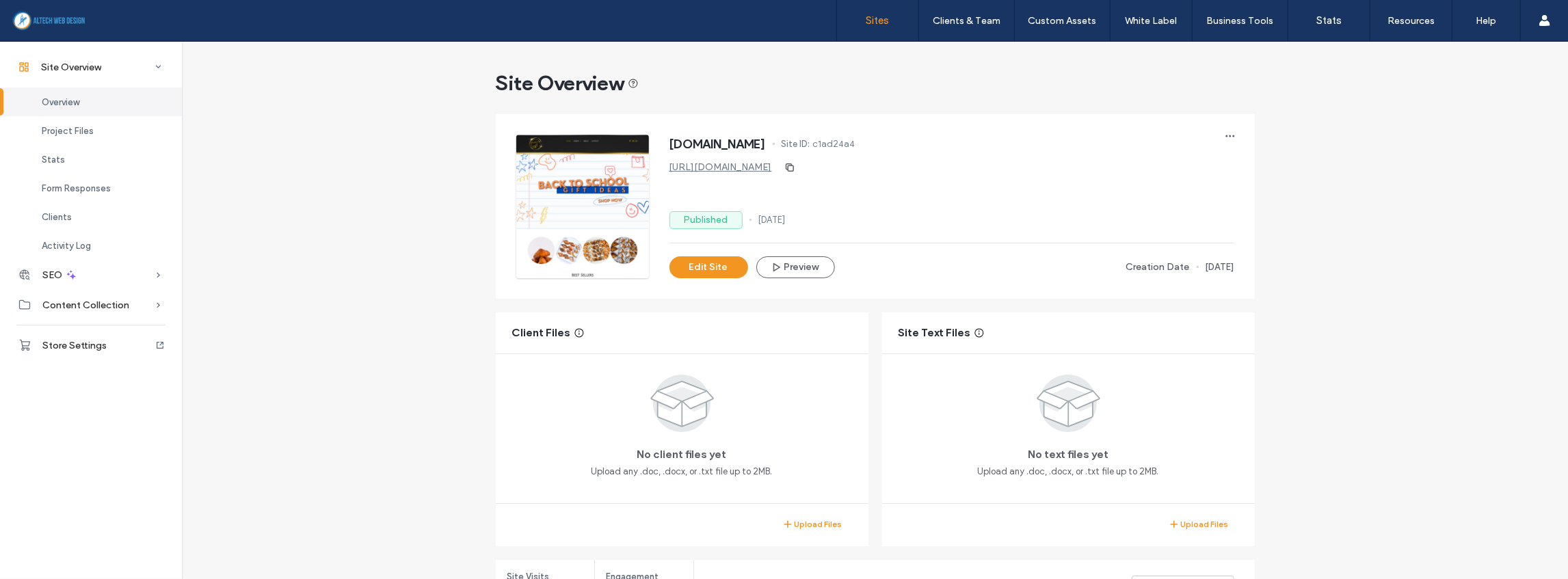
click at [879, 29] on link "Sites" at bounding box center [878, 20] width 82 height 41
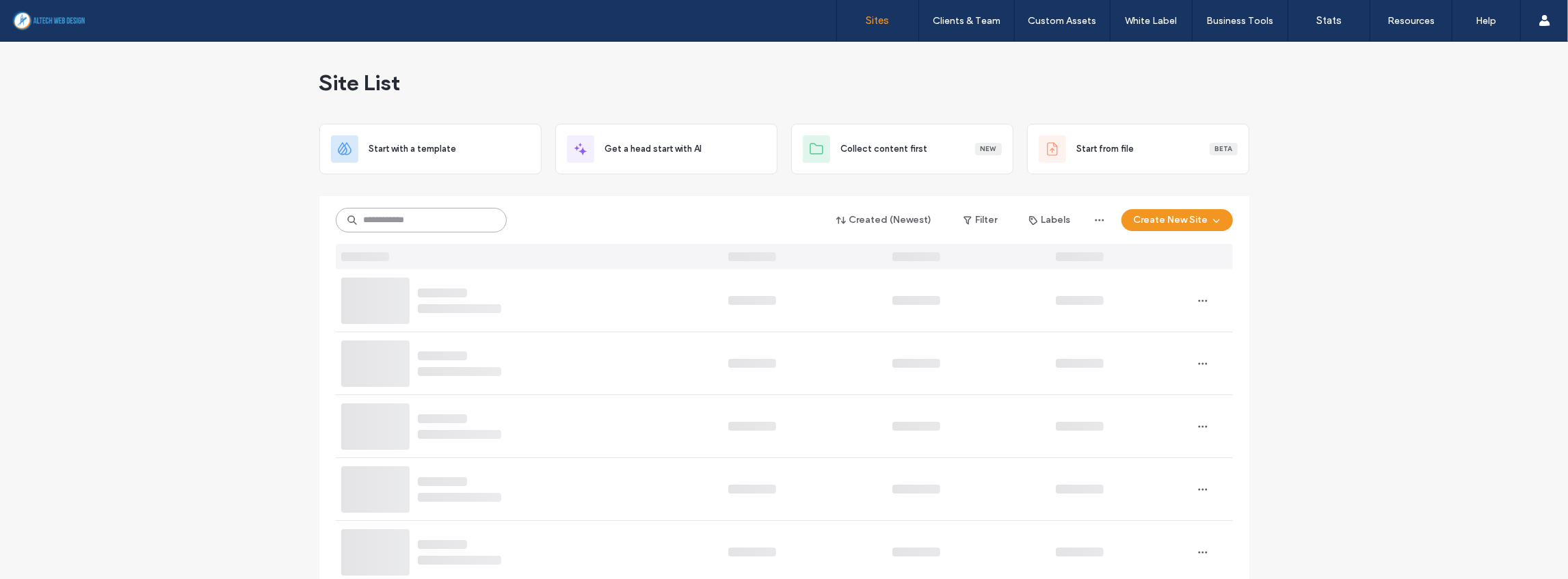
click at [457, 214] on input at bounding box center [421, 220] width 171 height 25
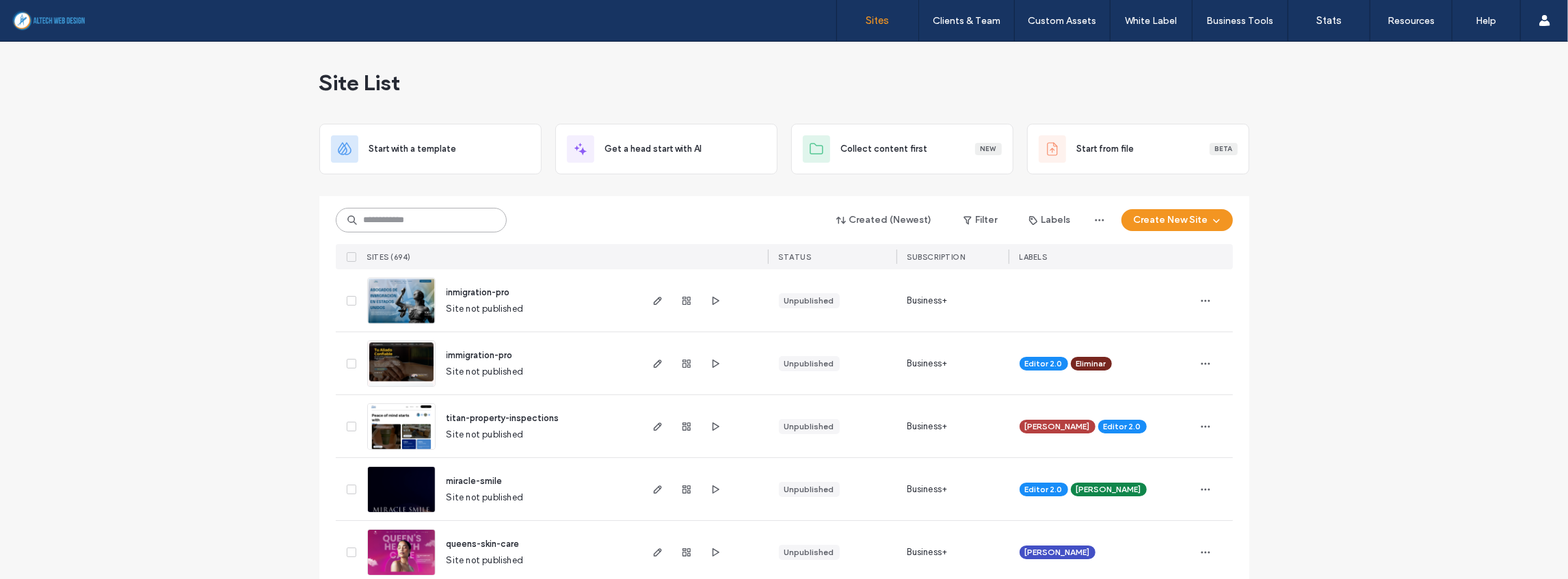
click at [479, 220] on input at bounding box center [421, 220] width 171 height 25
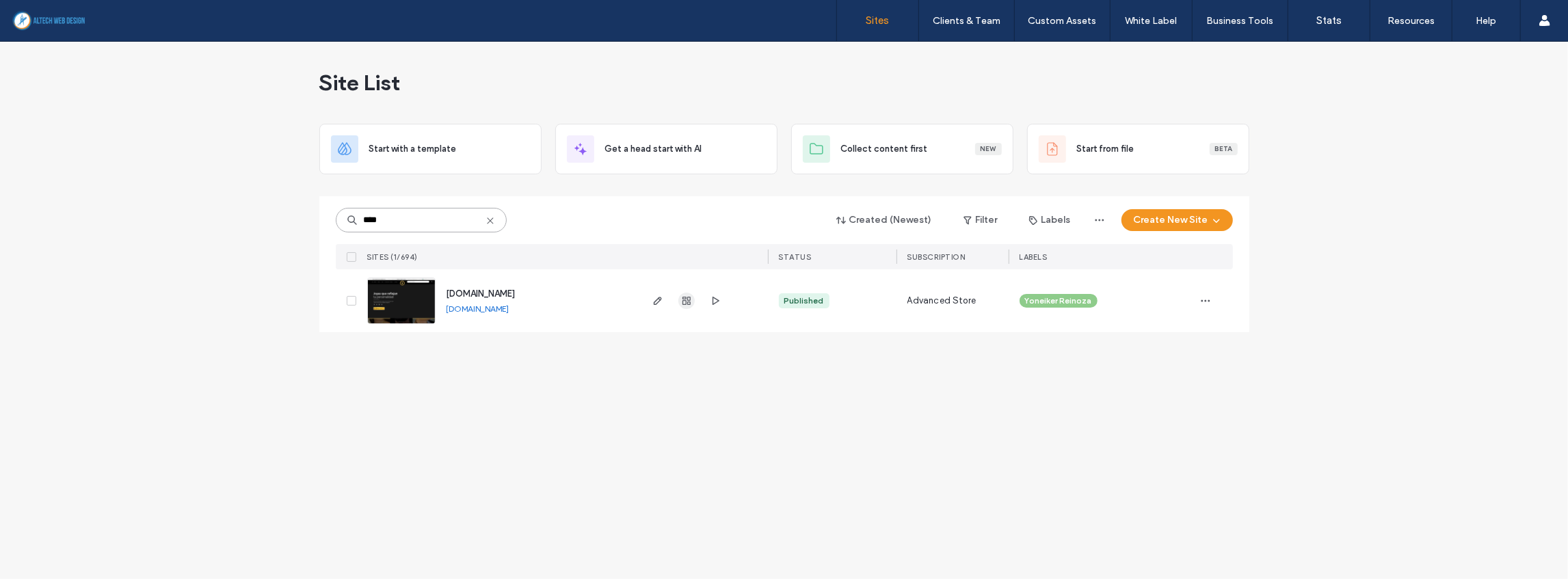
type input "****"
click at [684, 302] on icon "button" at bounding box center [686, 300] width 11 height 11
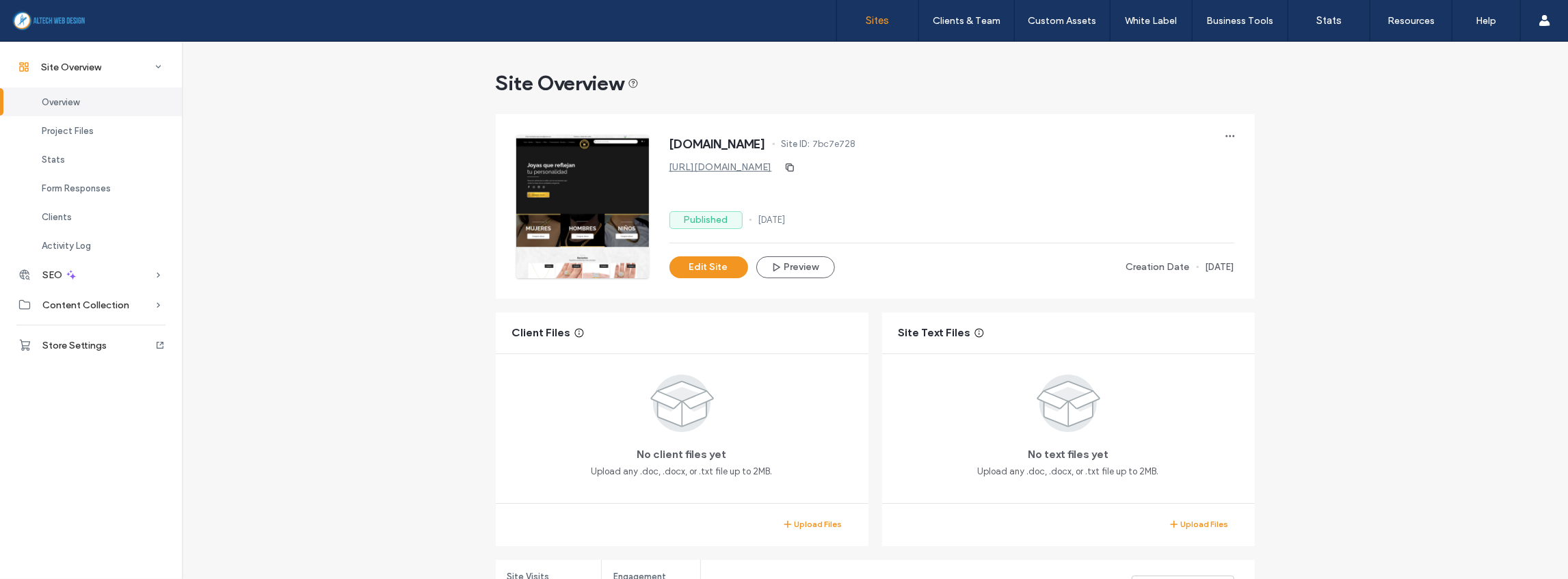
click at [880, 23] on label "Sites" at bounding box center [878, 20] width 23 height 12
